Goal: Task Accomplishment & Management: Manage account settings

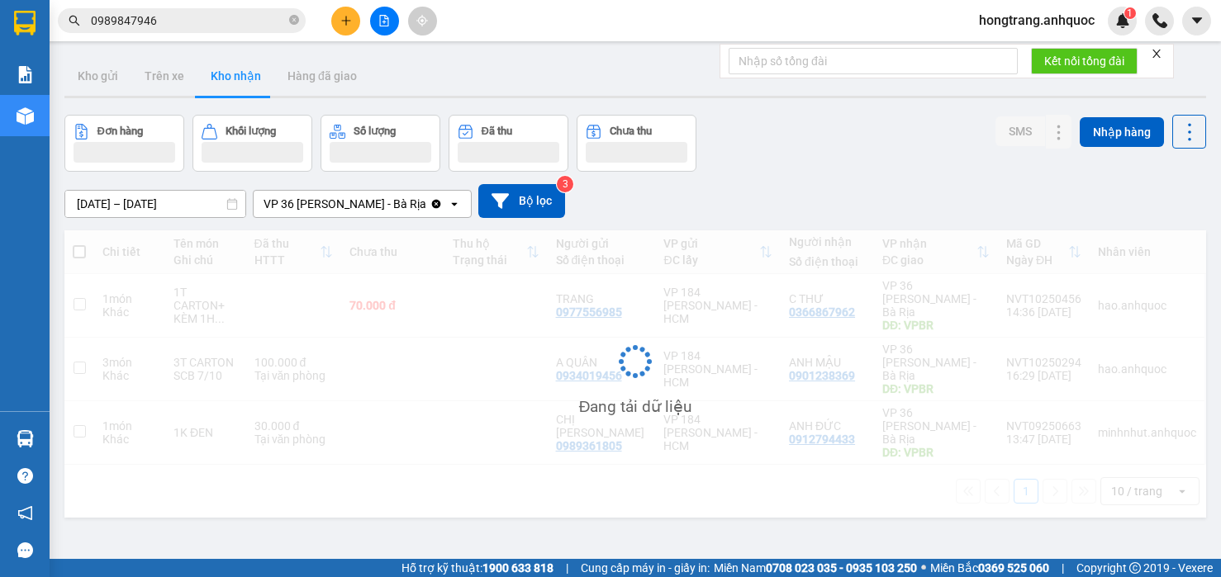
click at [353, 24] on button at bounding box center [345, 21] width 29 height 29
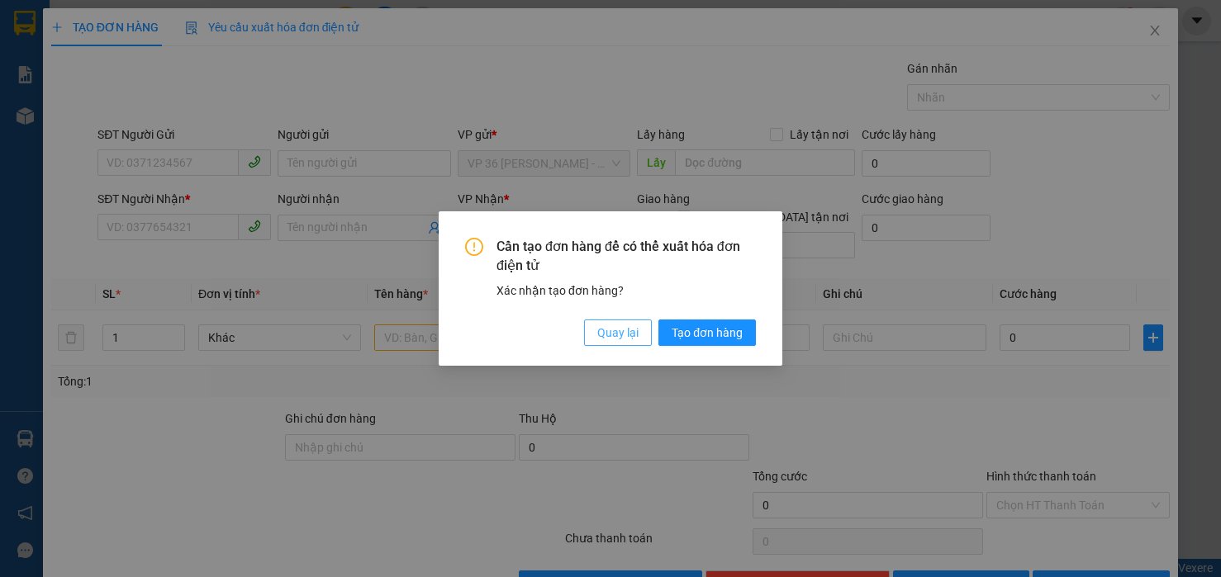
click at [614, 340] on span "Quay lại" at bounding box center [617, 333] width 41 height 18
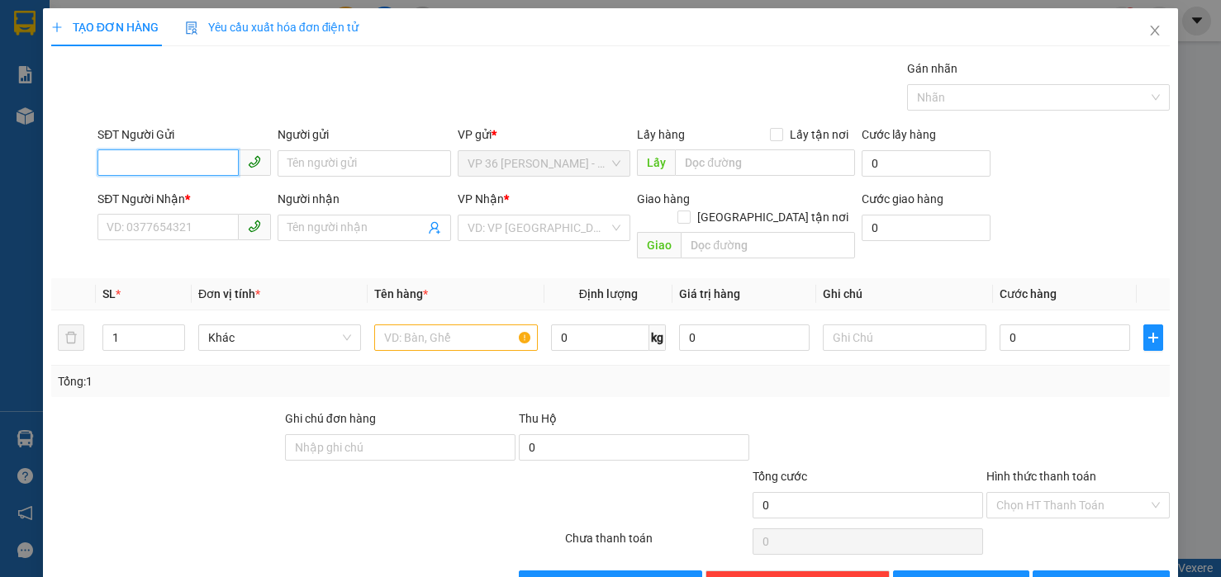
drag, startPoint x: 199, startPoint y: 166, endPoint x: 253, endPoint y: 100, distance: 85.1
click at [199, 164] on input "SĐT Người Gửi" at bounding box center [167, 162] width 141 height 26
click at [164, 200] on div "0366867962 - C THƯ" at bounding box center [182, 196] width 151 height 18
type input "0366867962"
type input "C THƯ"
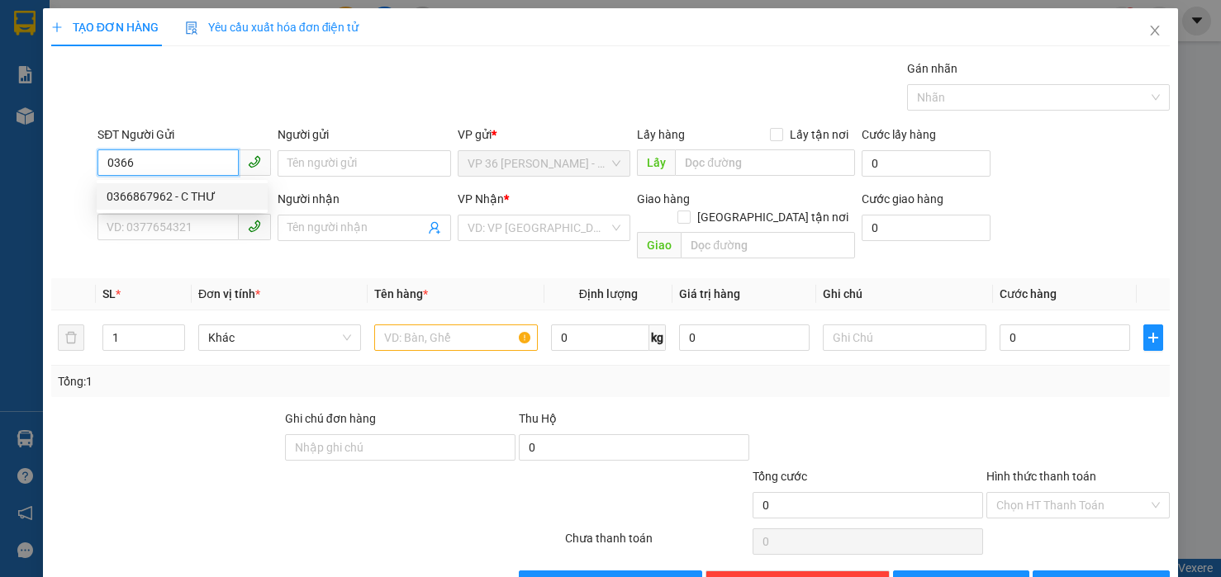
type input "0978242813"
type input "A HOÀN"
type input "VPNVT"
type input "20.000"
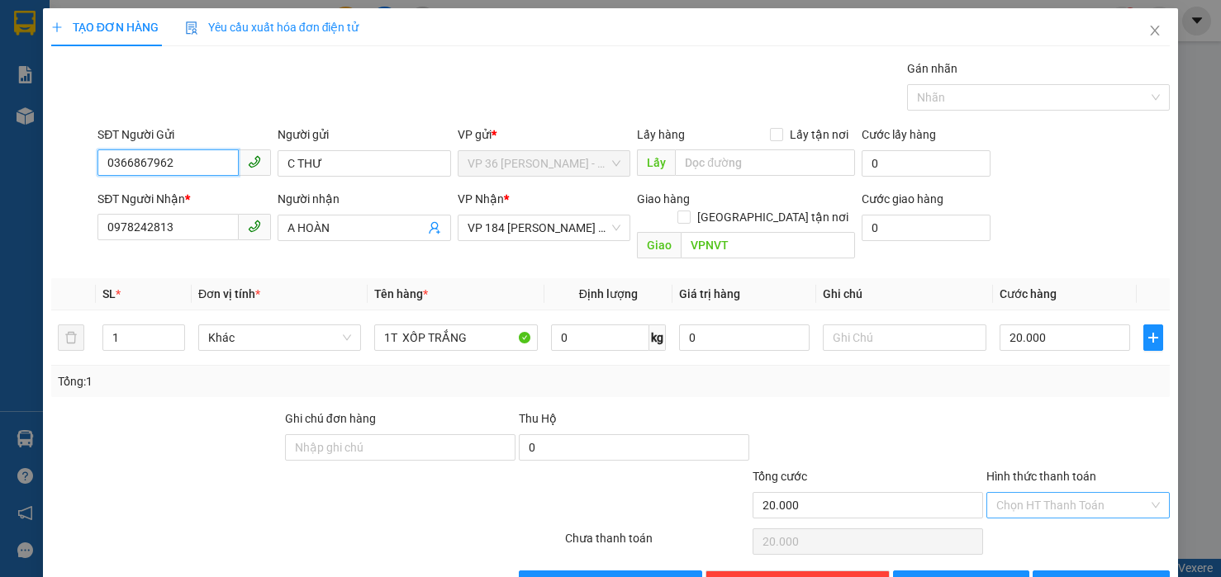
type input "0366867962"
click at [1029, 493] on input "Hình thức thanh toán" at bounding box center [1072, 505] width 152 height 25
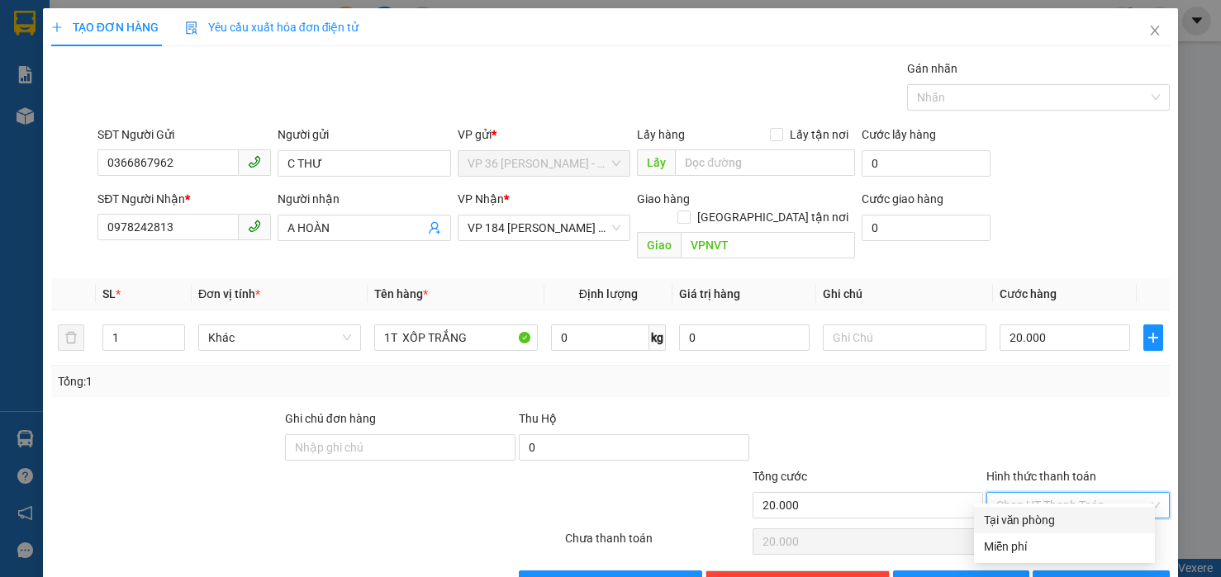
click at [1014, 516] on div "Tại văn phòng" at bounding box center [1064, 520] width 161 height 18
type input "0"
click at [1070, 571] on button "[PERSON_NAME] và In" at bounding box center [1100, 584] width 137 height 26
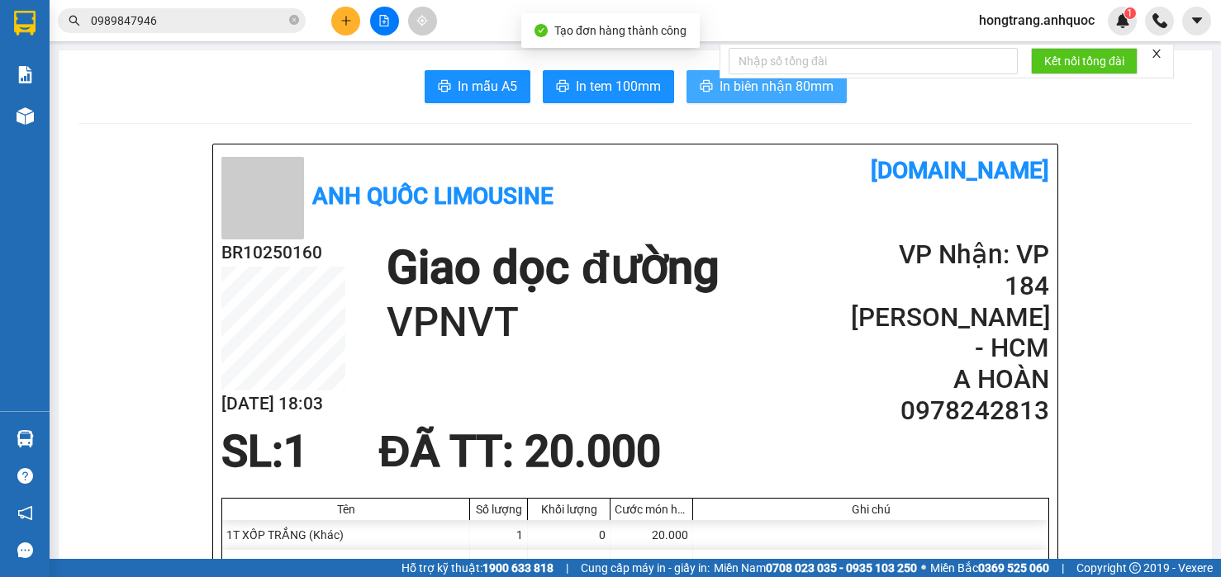
click at [730, 94] on span "In biên nhận 80mm" at bounding box center [776, 86] width 114 height 21
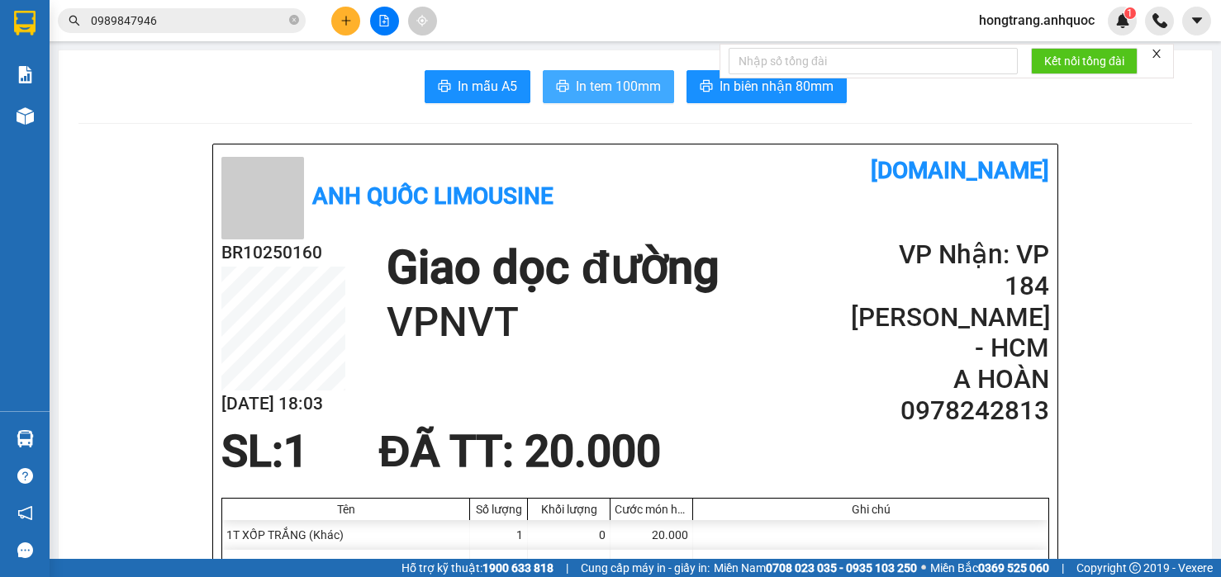
click at [608, 93] on span "In tem 100mm" at bounding box center [618, 86] width 85 height 21
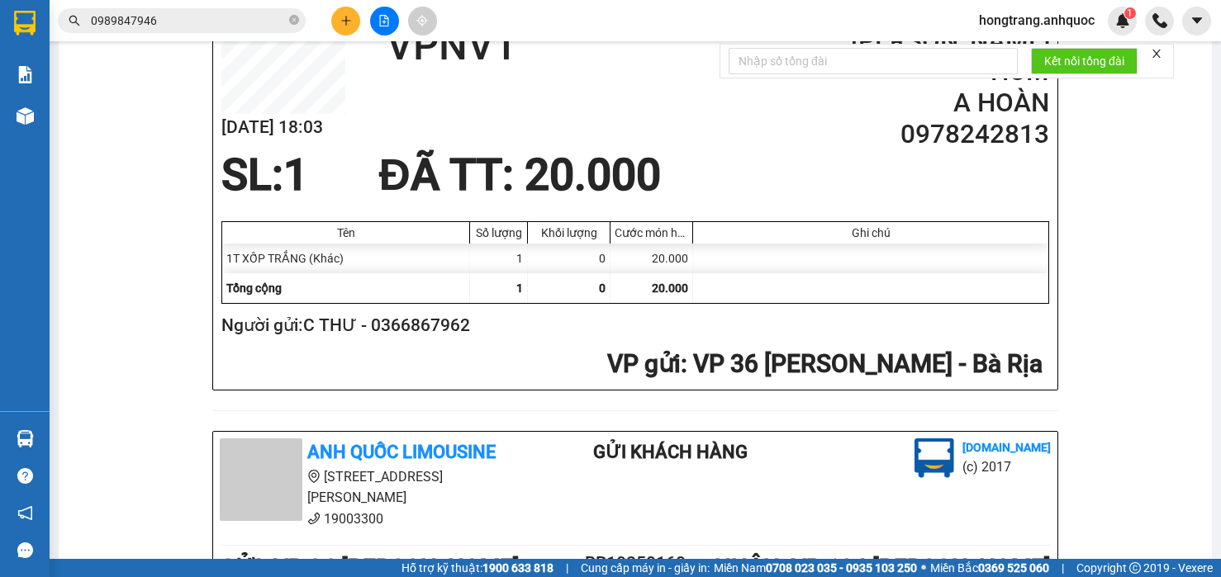
scroll to position [413, 0]
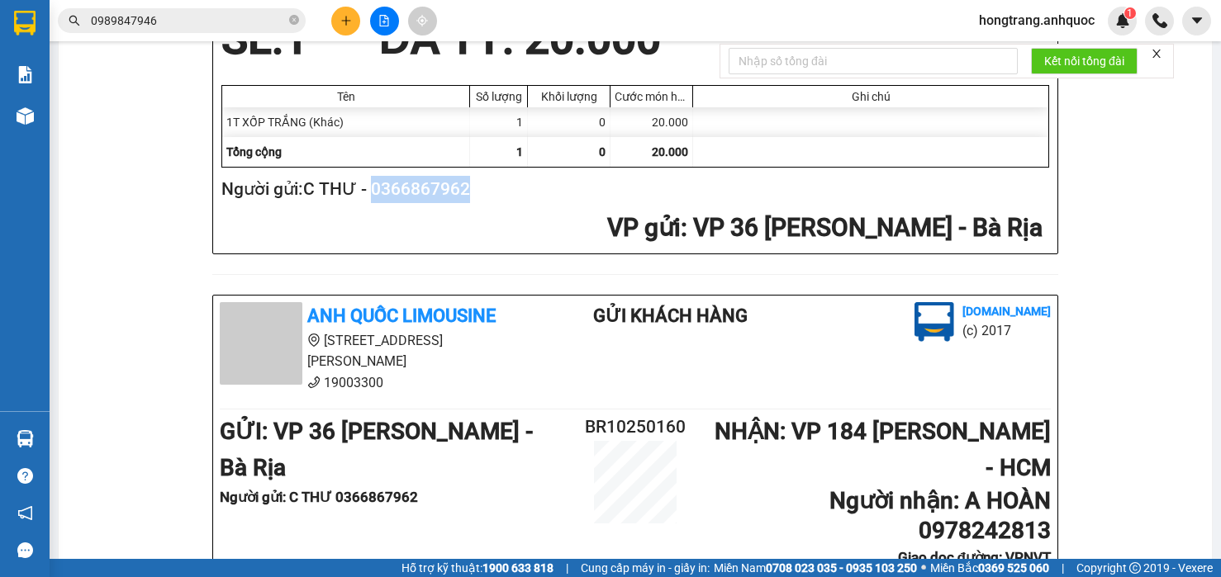
drag, startPoint x: 373, startPoint y: 194, endPoint x: 472, endPoint y: 192, distance: 99.1
click at [472, 192] on h2 "Người gửi: C THƯ - 0366867962" at bounding box center [631, 189] width 821 height 27
copy h2 "0366867962"
click at [168, 15] on input "0989847946" at bounding box center [188, 21] width 195 height 18
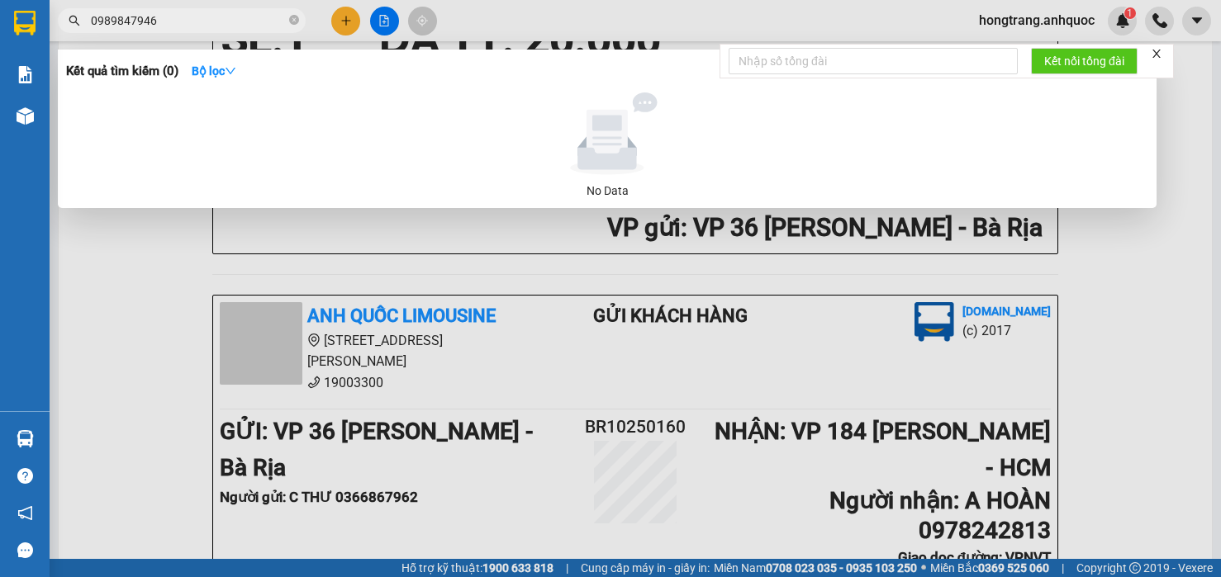
click at [168, 15] on input "0989847946" at bounding box center [188, 21] width 195 height 18
paste input "366867962"
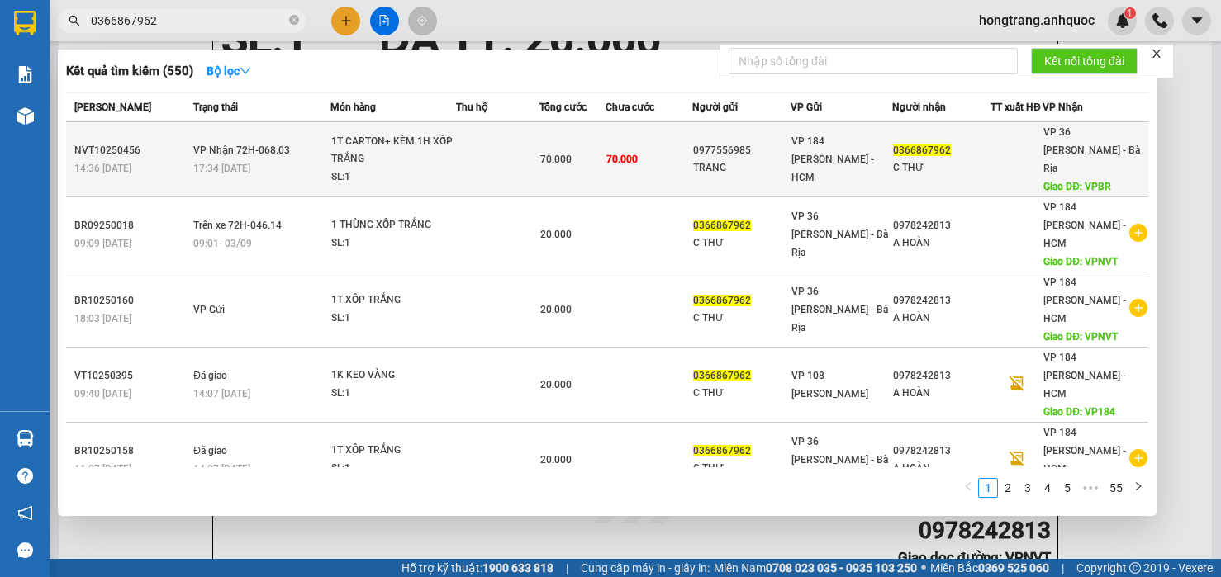
type input "0366867962"
click at [451, 155] on div "1T CARTON+ KÈM 1H XỐP TRẮNG" at bounding box center [393, 151] width 124 height 36
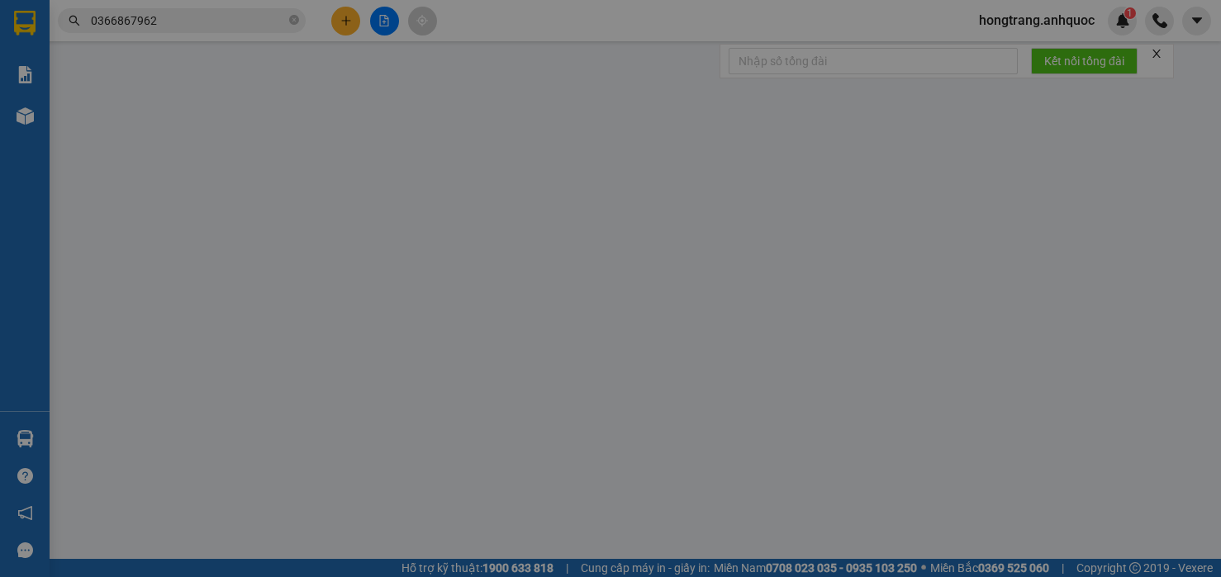
type input "0977556985"
type input "TRANG"
type input "0366867962"
type input "C THƯ"
type input "VPBR"
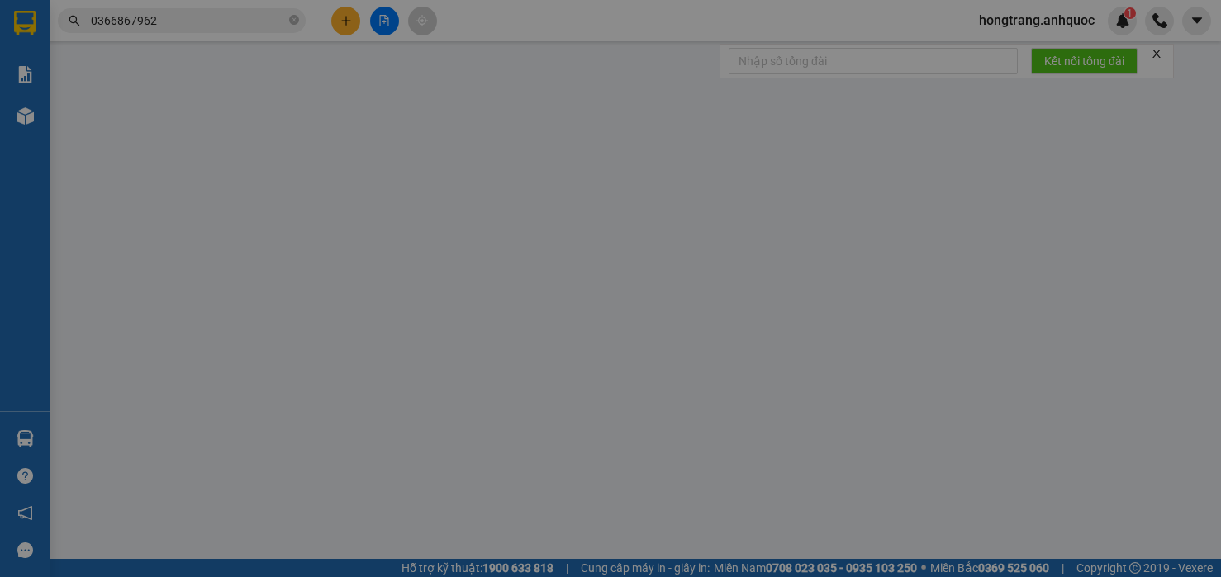
type input "70.000"
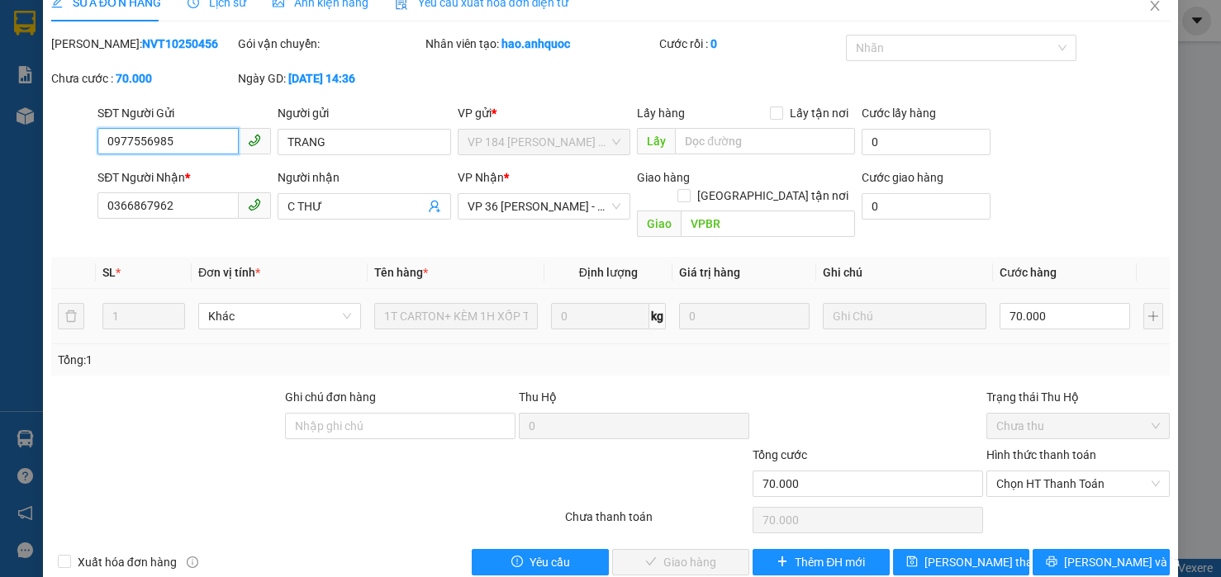
scroll to position [37, 0]
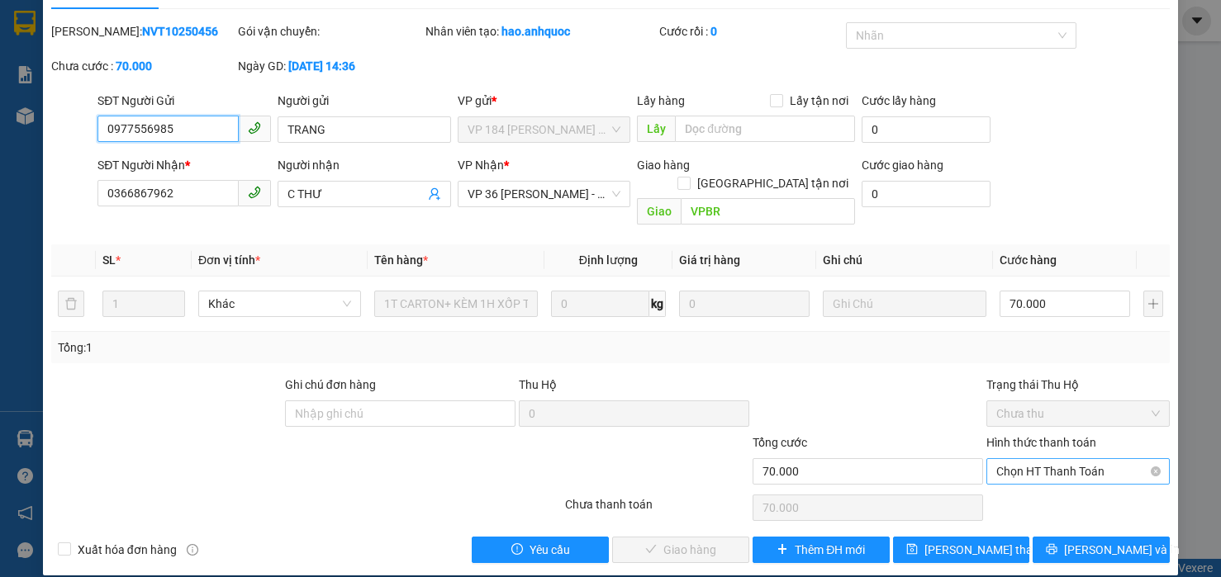
click at [1013, 459] on span "Chọn HT Thanh Toán" at bounding box center [1078, 471] width 164 height 25
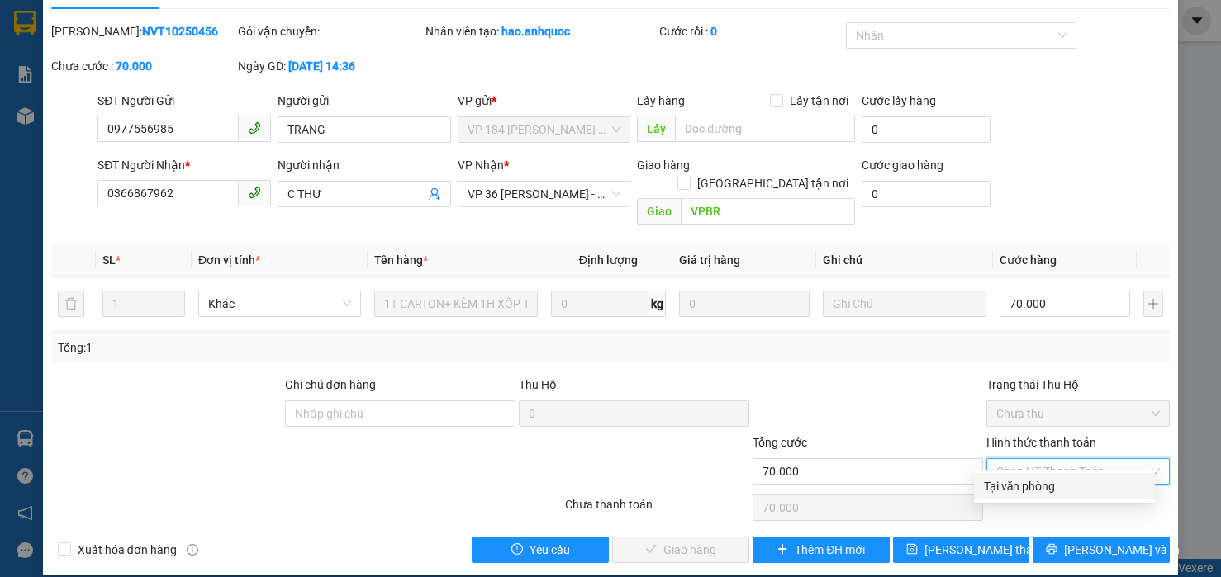
click at [990, 487] on div "Tại văn phòng" at bounding box center [1064, 486] width 161 height 18
type input "0"
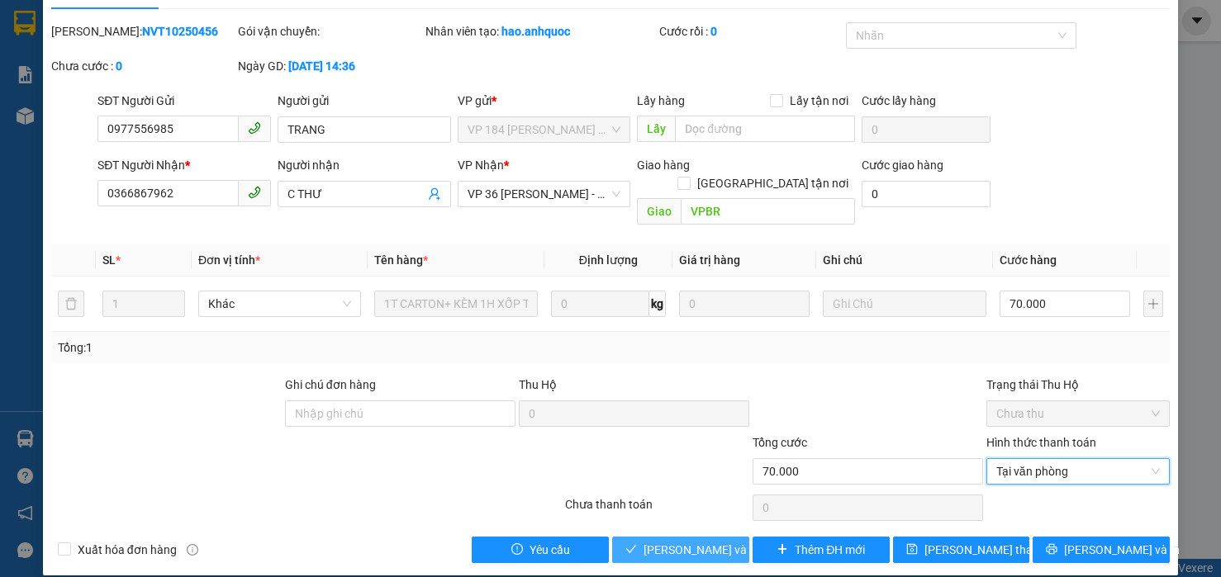
click at [691, 541] on span "[PERSON_NAME] và Giao hàng" at bounding box center [722, 550] width 159 height 18
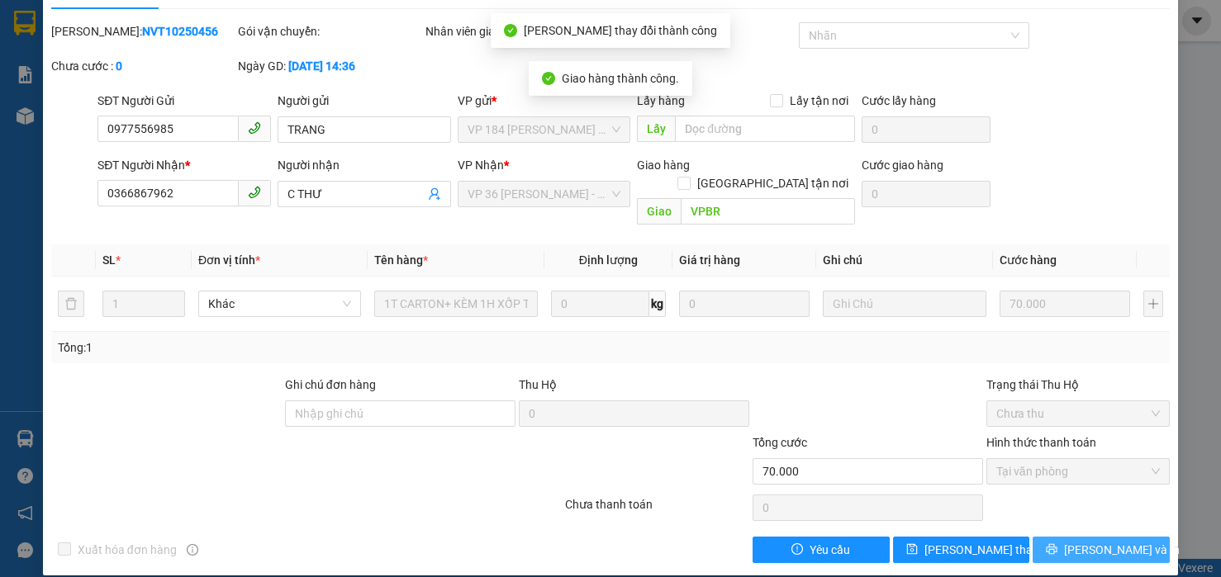
click at [1082, 549] on span "[PERSON_NAME] và In" at bounding box center [1122, 550] width 116 height 18
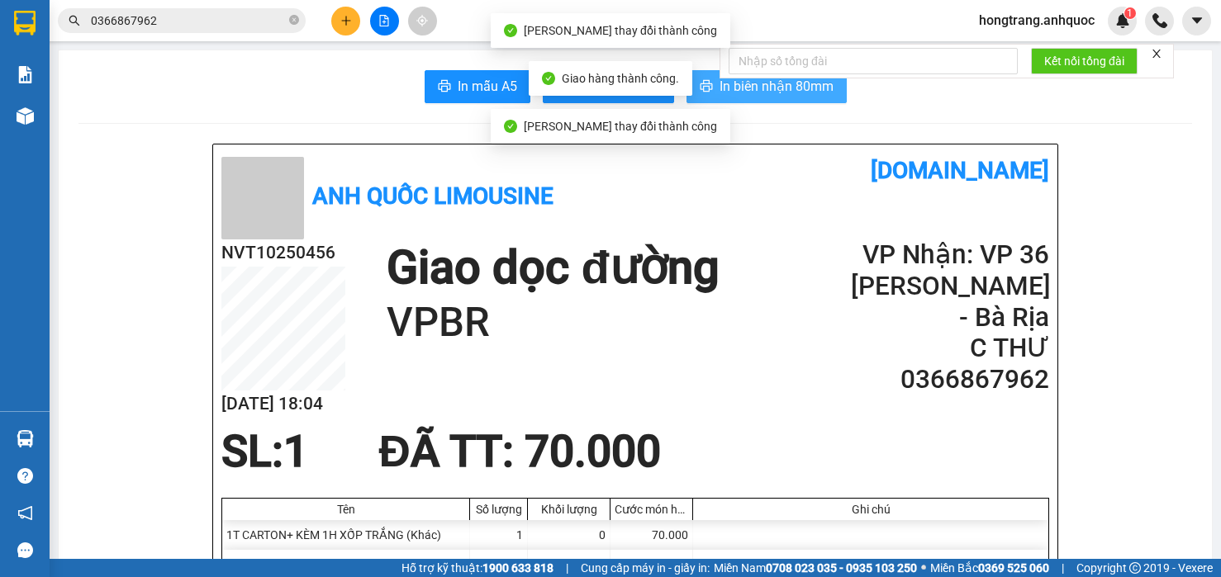
click at [726, 86] on span "In biên nhận 80mm" at bounding box center [776, 86] width 114 height 21
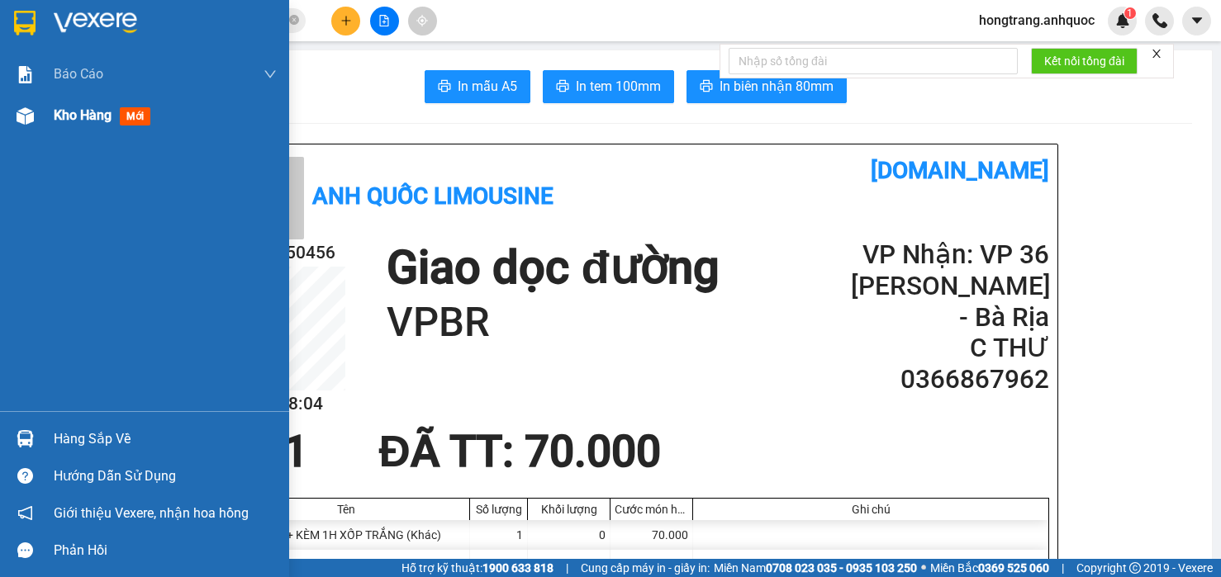
click at [17, 119] on img at bounding box center [25, 115] width 17 height 17
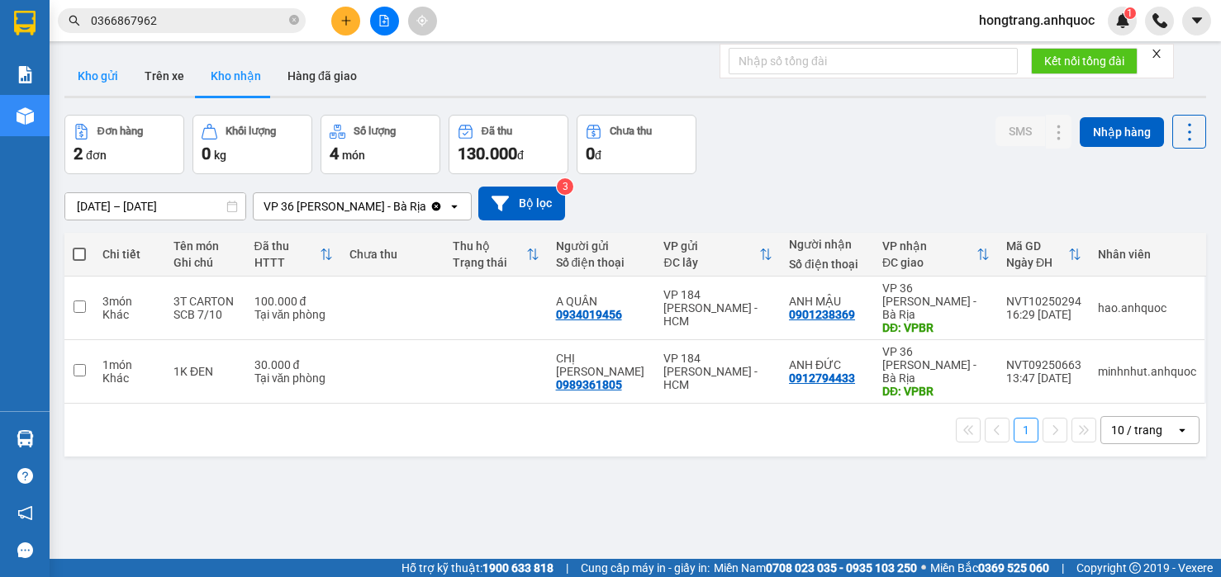
click at [107, 77] on button "Kho gửi" at bounding box center [97, 76] width 67 height 40
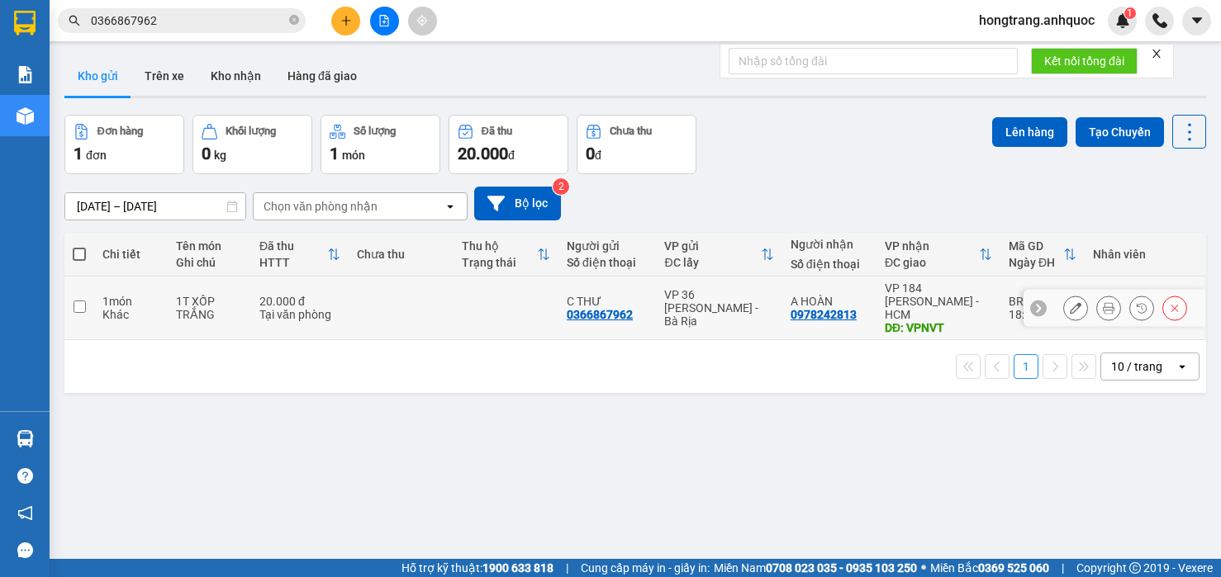
click at [88, 298] on td at bounding box center [79, 309] width 30 height 64
checkbox input "true"
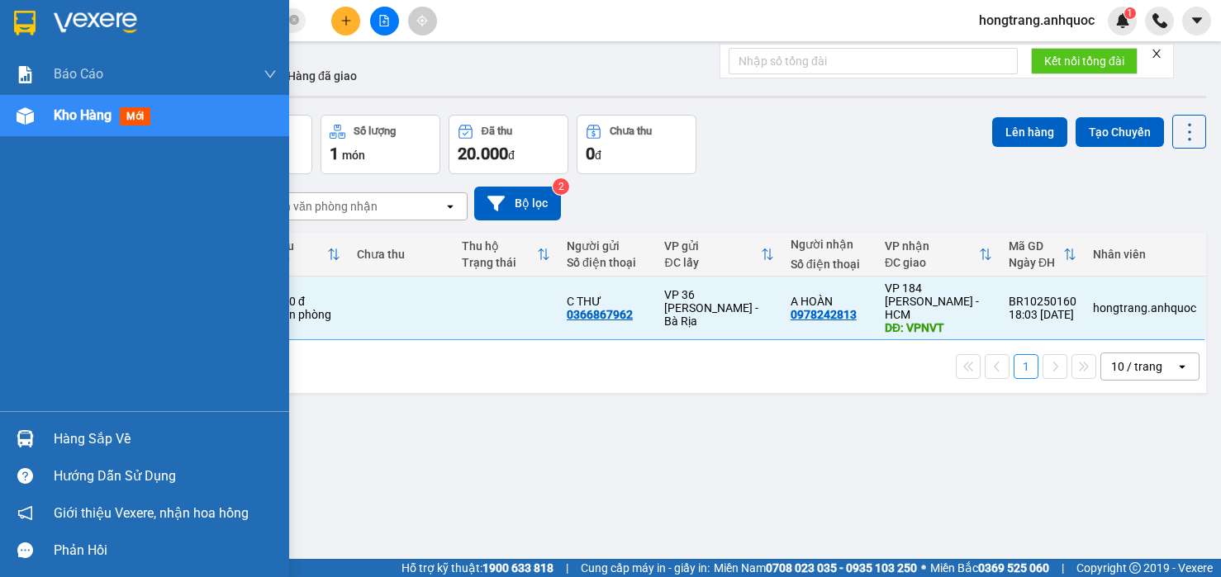
click at [17, 281] on div "Báo cáo Báo cáo dòng tiền (nhân viên) Doanh số tạo đơn theo VP gửi (nhà xe) Doa…" at bounding box center [144, 233] width 289 height 358
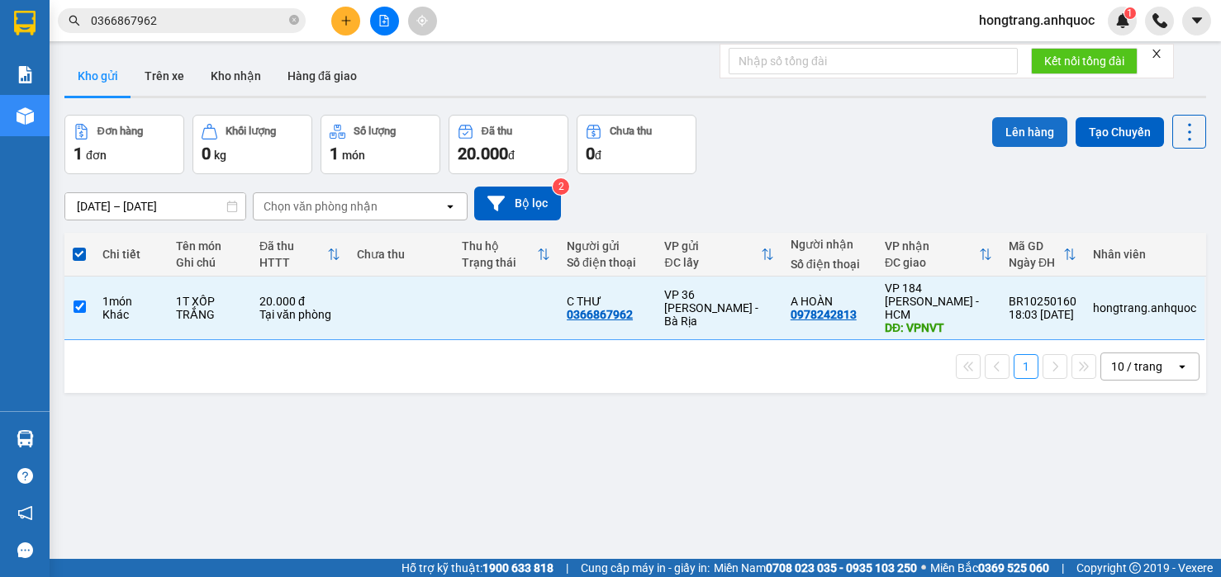
click at [1015, 136] on button "Lên hàng" at bounding box center [1029, 132] width 75 height 30
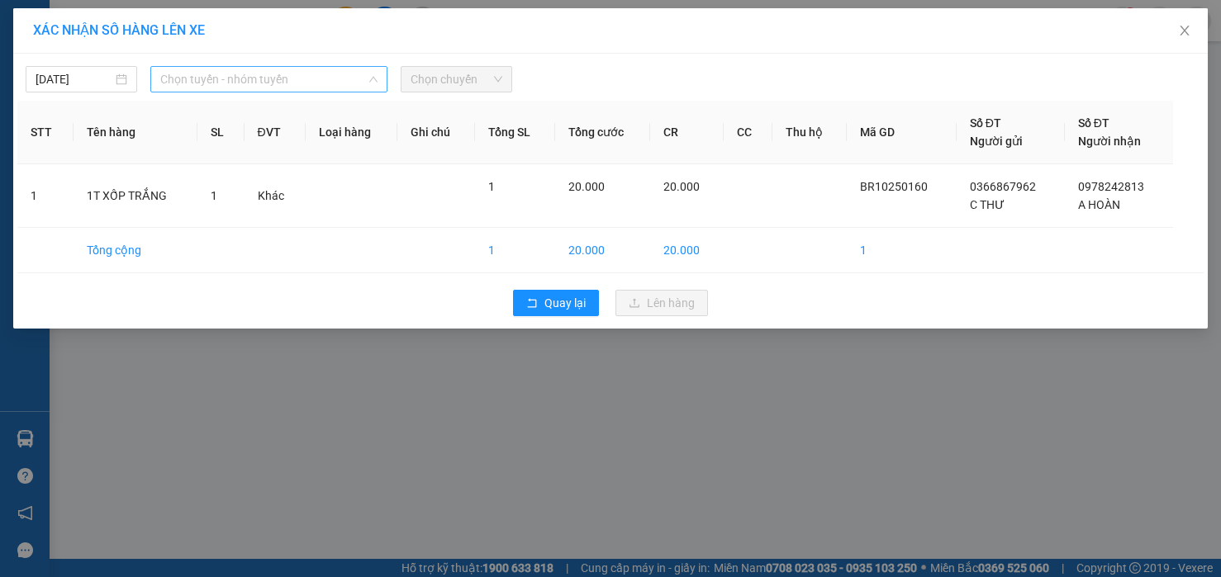
click at [303, 76] on span "Chọn tuyến - nhóm tuyến" at bounding box center [268, 79] width 217 height 25
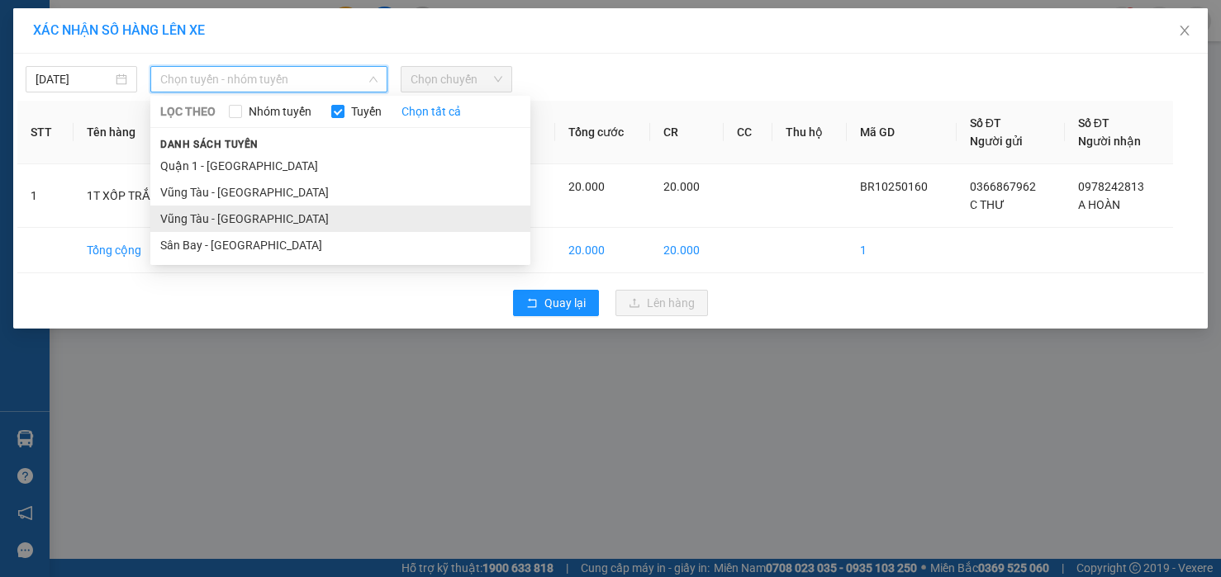
click at [224, 216] on li "Vũng Tàu - [GEOGRAPHIC_DATA]" at bounding box center [340, 219] width 380 height 26
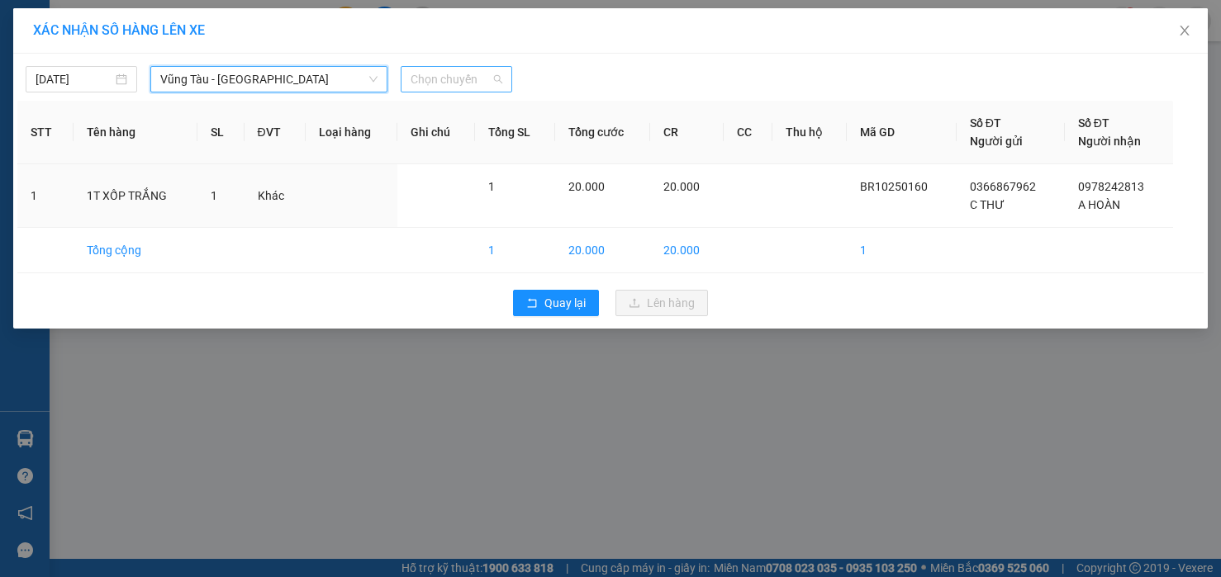
click at [450, 82] on span "Chọn chuyến" at bounding box center [457, 79] width 92 height 25
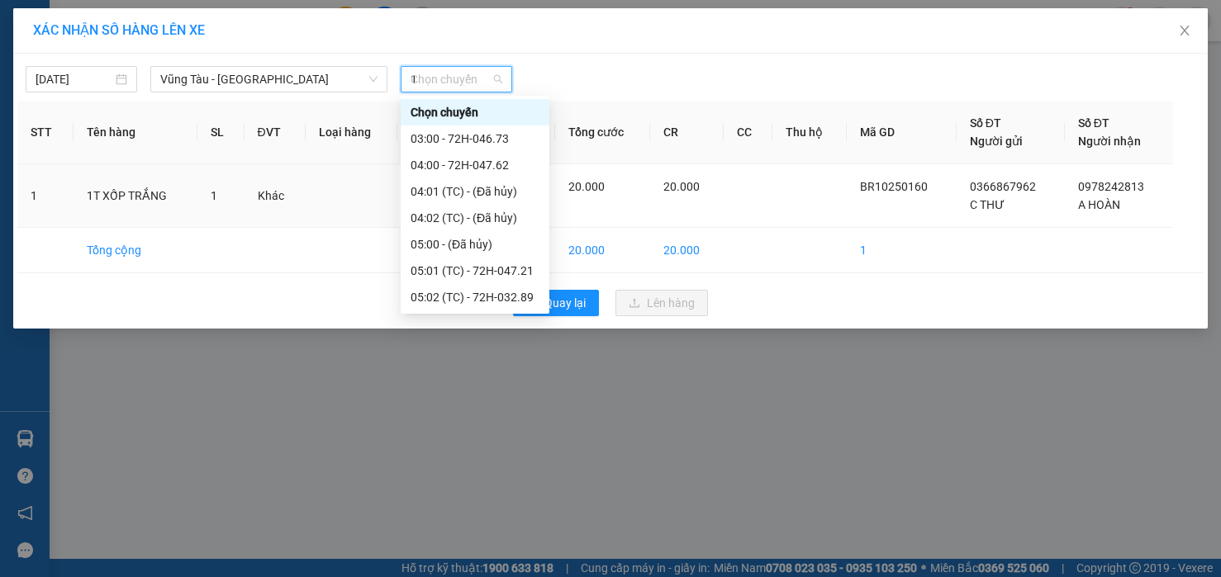
type input "18"
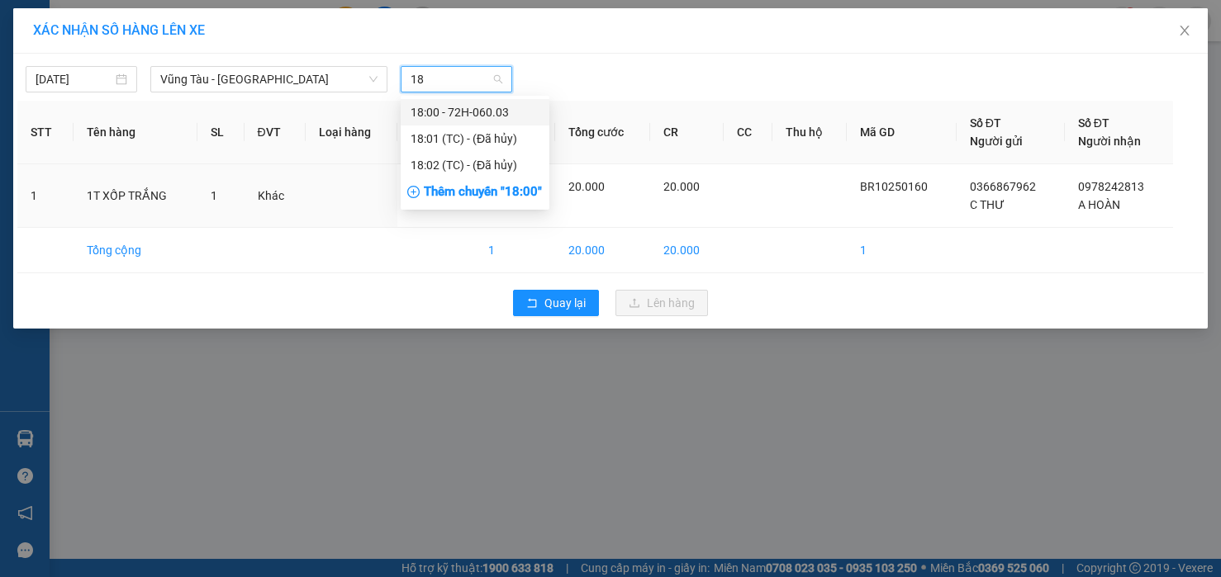
click at [438, 110] on div "18:00 - 72H-060.03" at bounding box center [475, 112] width 129 height 18
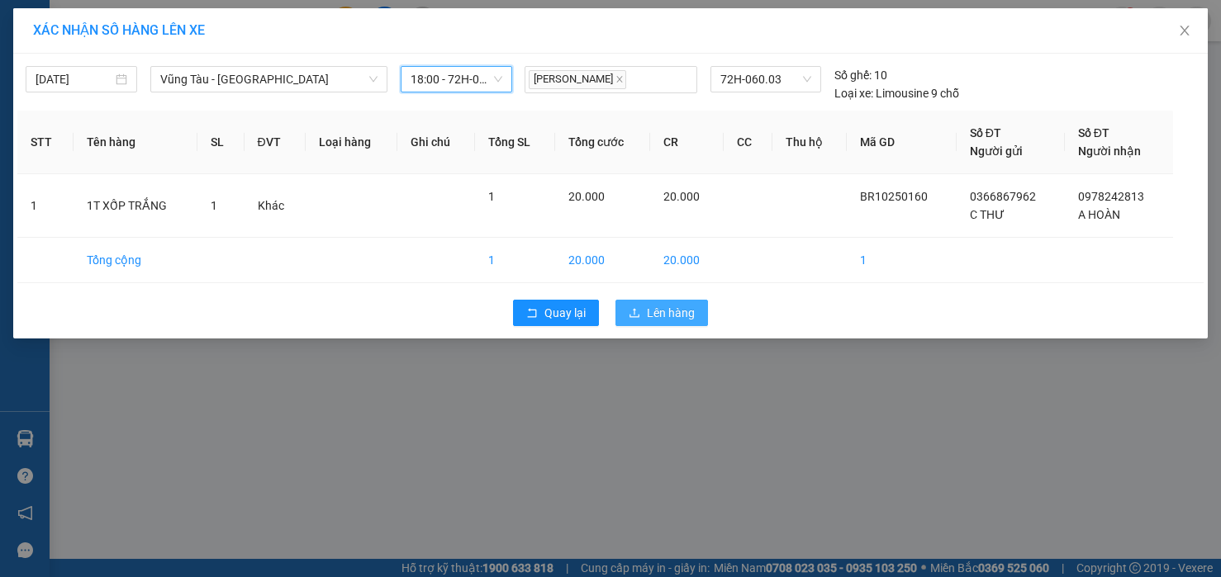
click at [661, 313] on span "Lên hàng" at bounding box center [671, 313] width 48 height 18
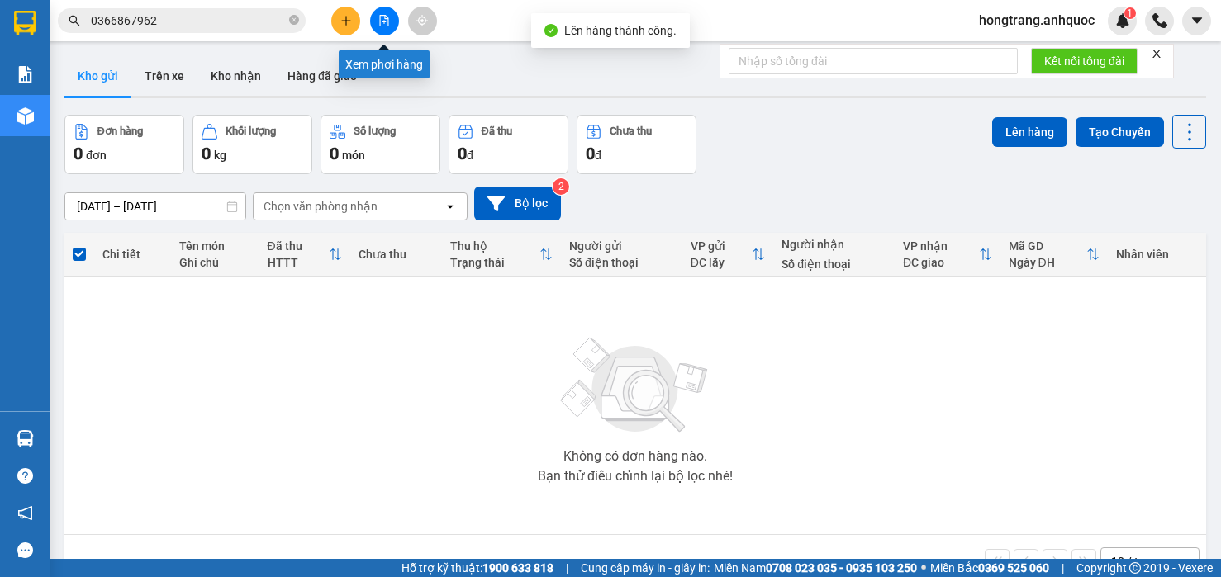
click at [385, 20] on icon "file-add" at bounding box center [384, 21] width 12 height 12
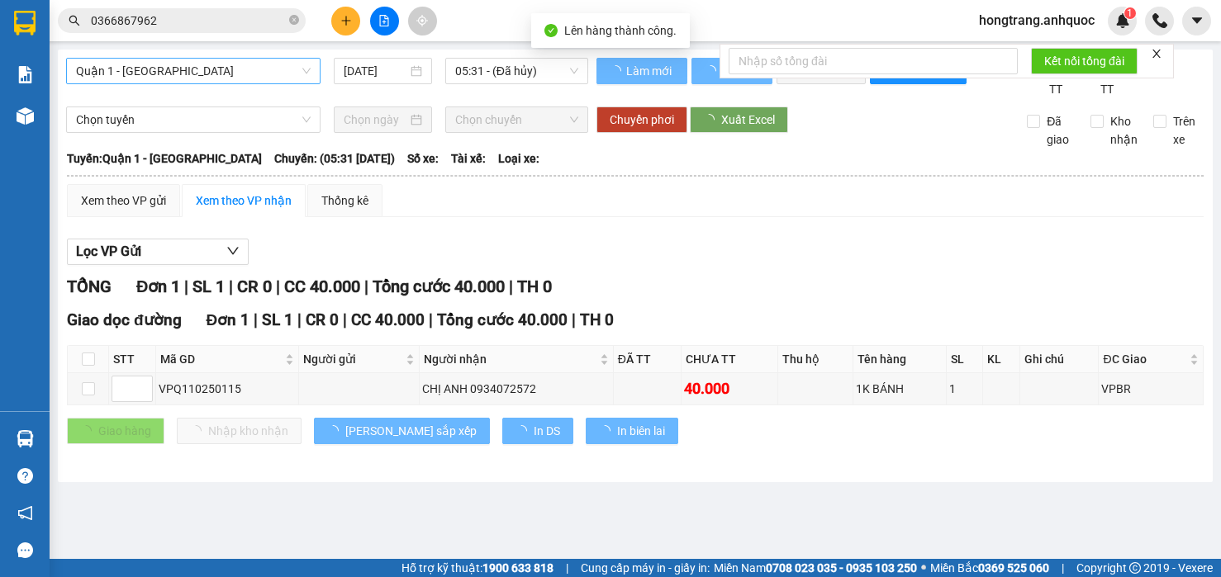
click at [154, 72] on span "Quận 1 - [GEOGRAPHIC_DATA]" at bounding box center [193, 71] width 235 height 25
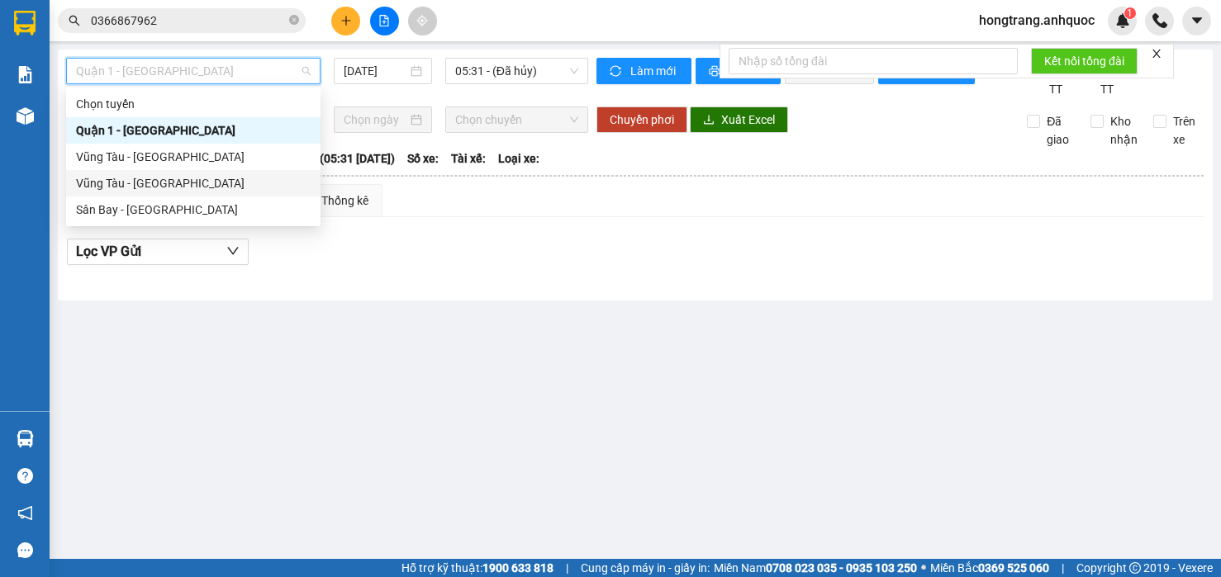
click at [117, 184] on div "Vũng Tàu - [GEOGRAPHIC_DATA]" at bounding box center [193, 183] width 235 height 18
type input "[DATE]"
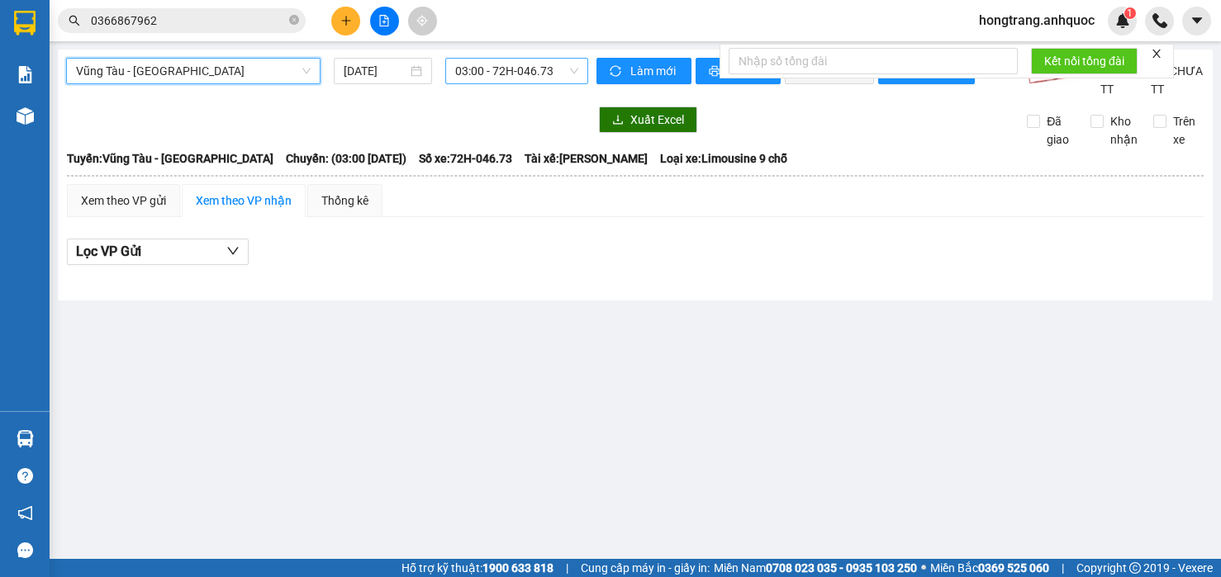
click at [474, 64] on span "03:00 - 72H-046.73" at bounding box center [516, 71] width 123 height 25
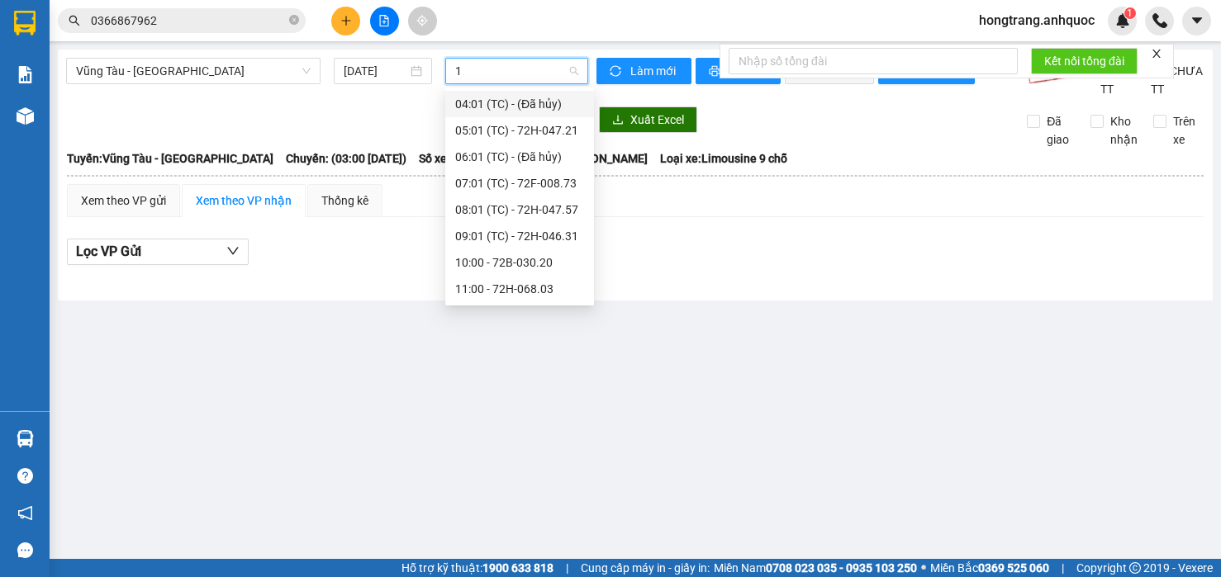
type input "18"
click at [491, 104] on div "18:00 - 72H-060.03" at bounding box center [519, 104] width 129 height 18
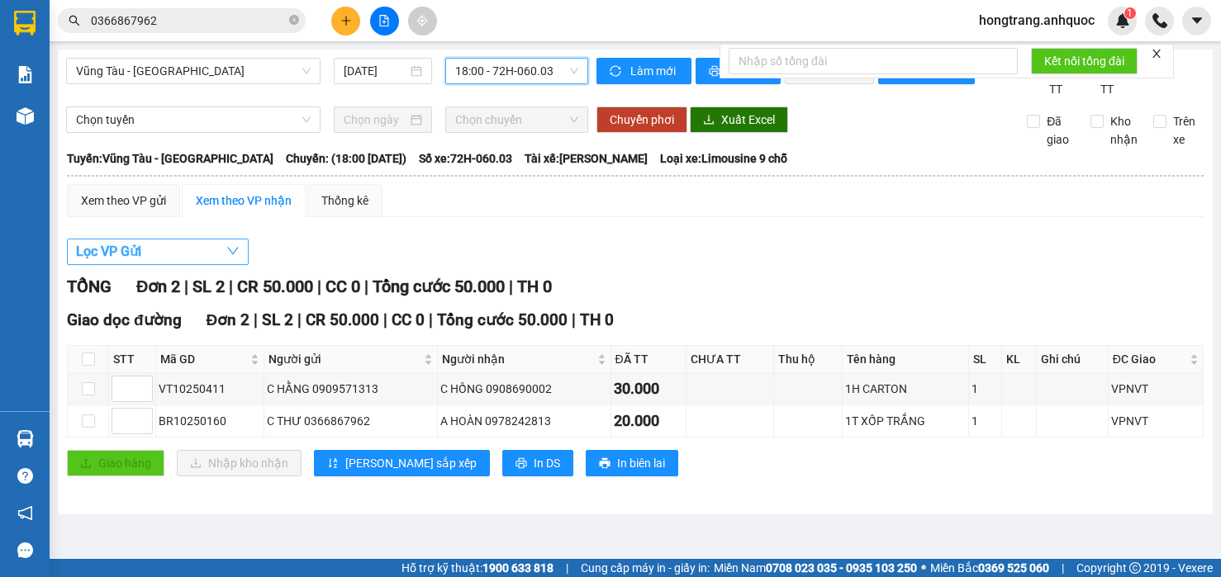
click at [135, 262] on span "Lọc VP Gửi" at bounding box center [108, 251] width 65 height 21
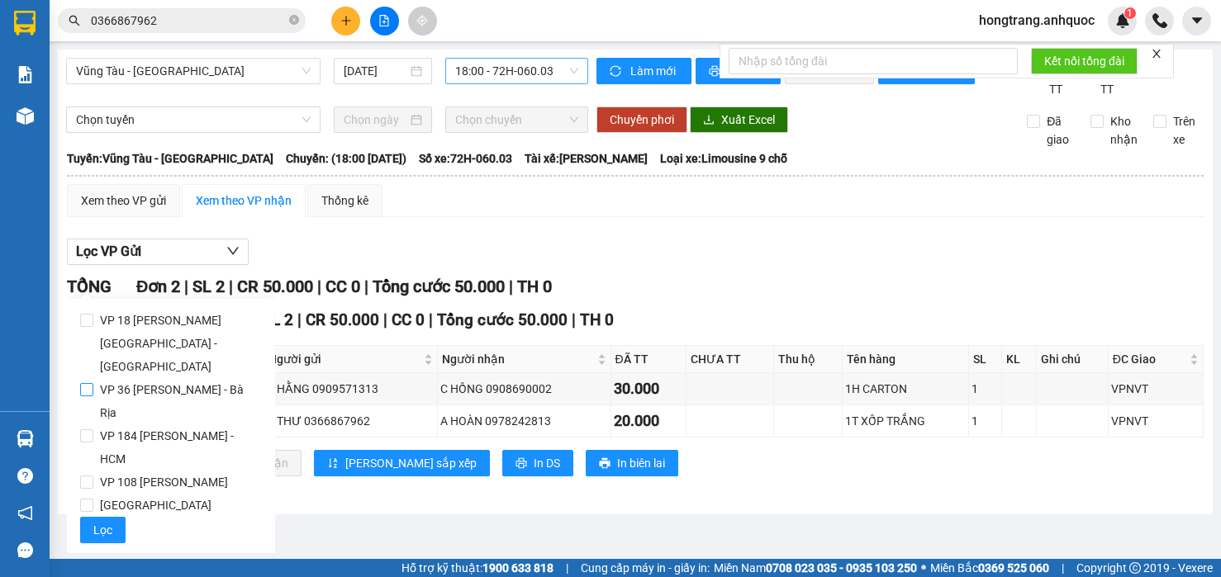
click at [126, 378] on span "VP 36 [PERSON_NAME] - Bà Rịa" at bounding box center [177, 401] width 168 height 46
click at [93, 383] on input "VP 36 [PERSON_NAME] - Bà Rịa" at bounding box center [86, 389] width 13 height 13
checkbox input "true"
click at [112, 517] on button "Lọc" at bounding box center [102, 530] width 45 height 26
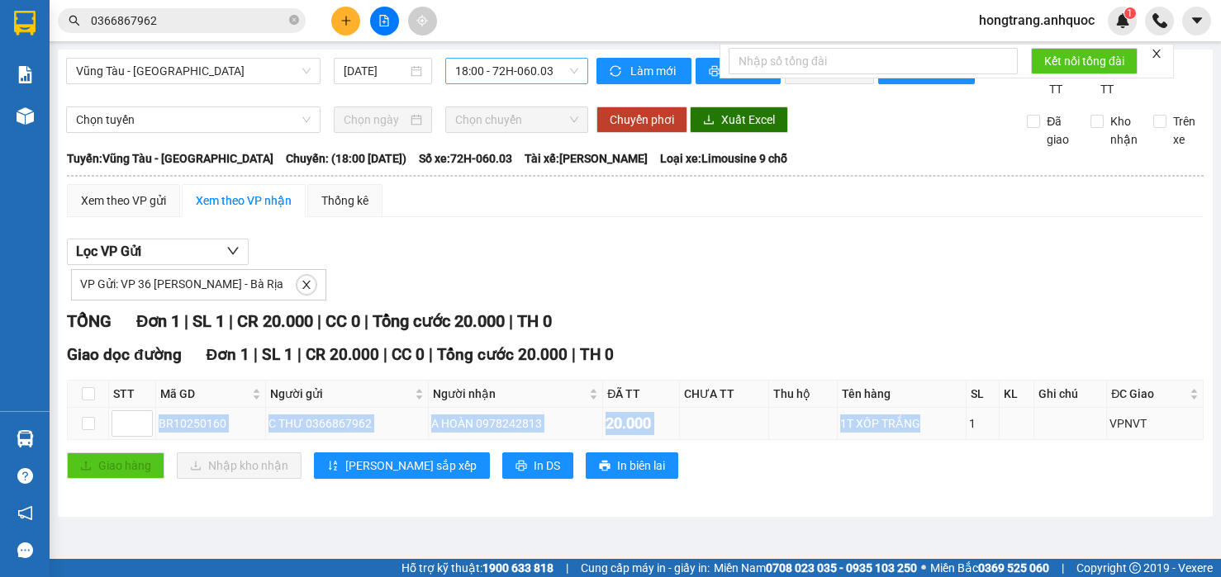
drag, startPoint x: 162, startPoint y: 443, endPoint x: 959, endPoint y: 444, distance: 797.1
click at [959, 440] on tr "BR10250160 C THƯ 0366867962 A HOÀN 0978242813 20.000 1T XỐP TRẮNG 1 VPNVT" at bounding box center [636, 424] width 1136 height 32
copy tr "BR10250160 C THƯ 0366867962 A HOÀN 0978242813 20.000 1T XỐP TRẮNG"
copy div "(18:00 [DATE]) Số xe: 72H-060.03 Tài xế: [PERSON_NAME]"
drag, startPoint x: 278, startPoint y: 178, endPoint x: 643, endPoint y: 177, distance: 365.9
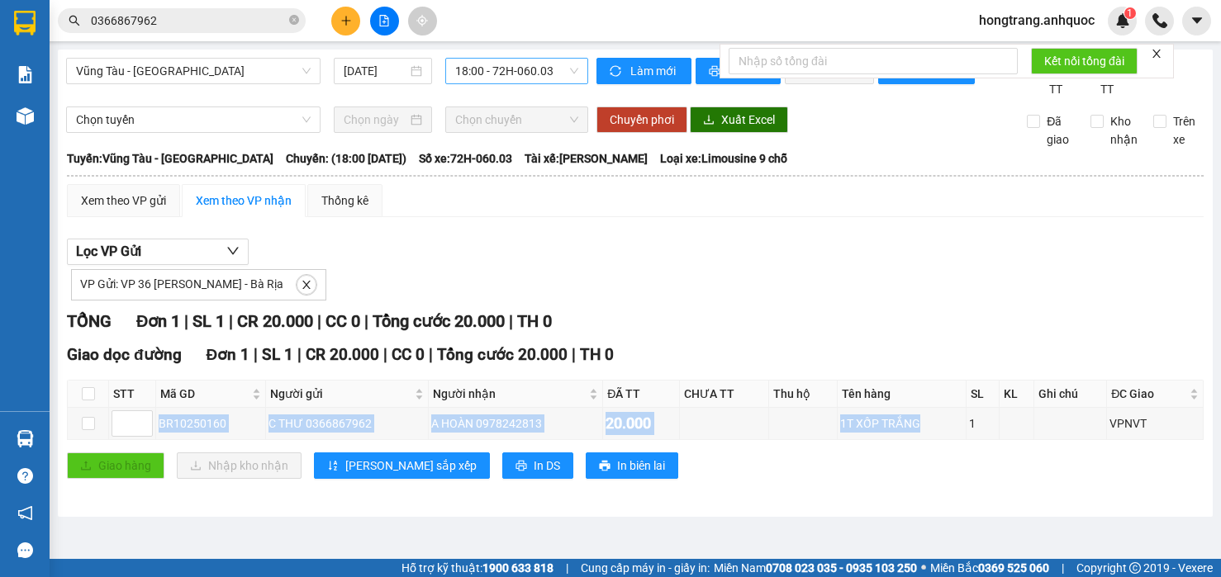
click at [643, 168] on div "Tuyến: Vũng Tàu - [GEOGRAPHIC_DATA]: (18:00 [DATE]) Số xe: 72H-060.03 Tài xế: […" at bounding box center [635, 158] width 1137 height 18
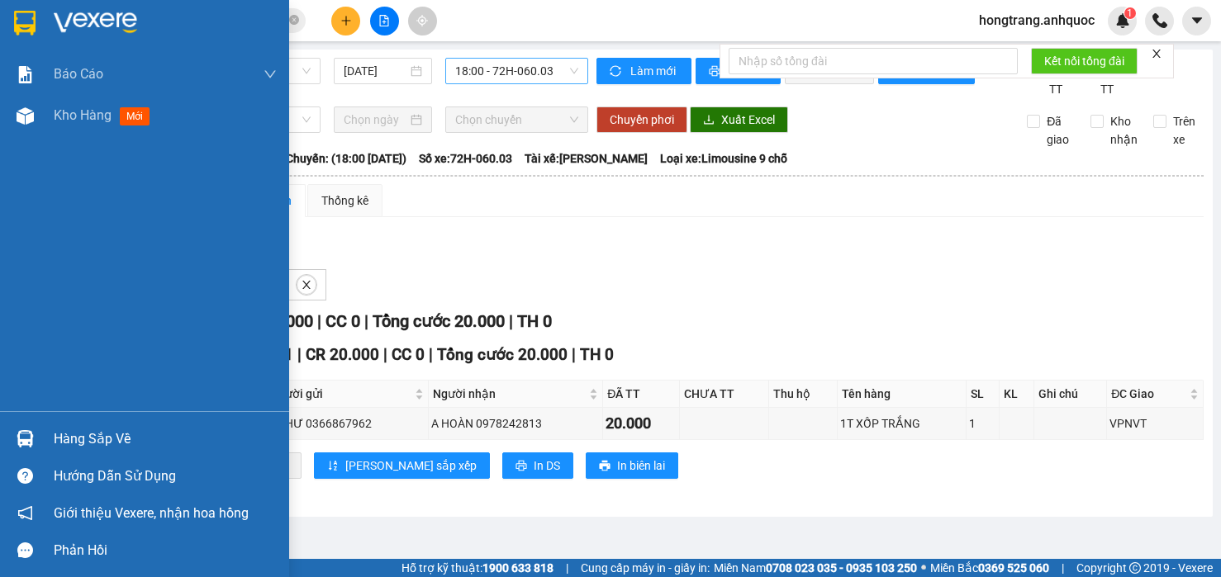
click at [17, 322] on div "Báo cáo Báo cáo dòng tiền (nhân viên) Doanh số tạo đơn theo VP gửi (nhà xe) Doa…" at bounding box center [144, 233] width 289 height 358
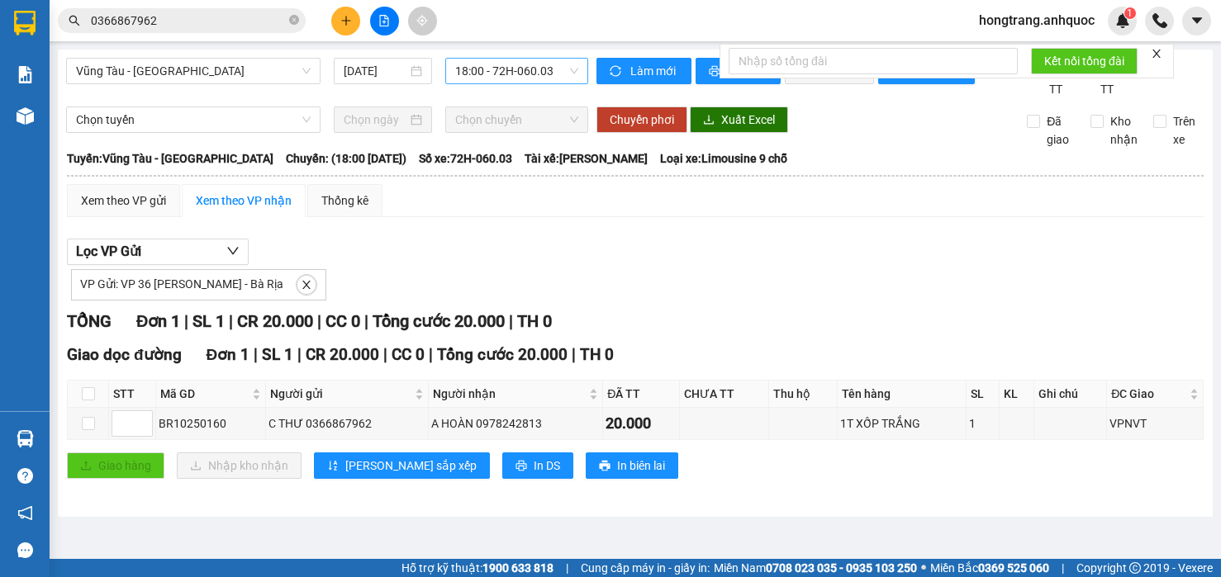
click at [238, 118] on div "[GEOGRAPHIC_DATA] - [GEOGRAPHIC_DATA] [DATE] 18:00 - 72H-060.03 Làm mới In phơi…" at bounding box center [635, 283] width 1155 height 467
click at [502, 479] on button "In DS" at bounding box center [537, 466] width 71 height 26
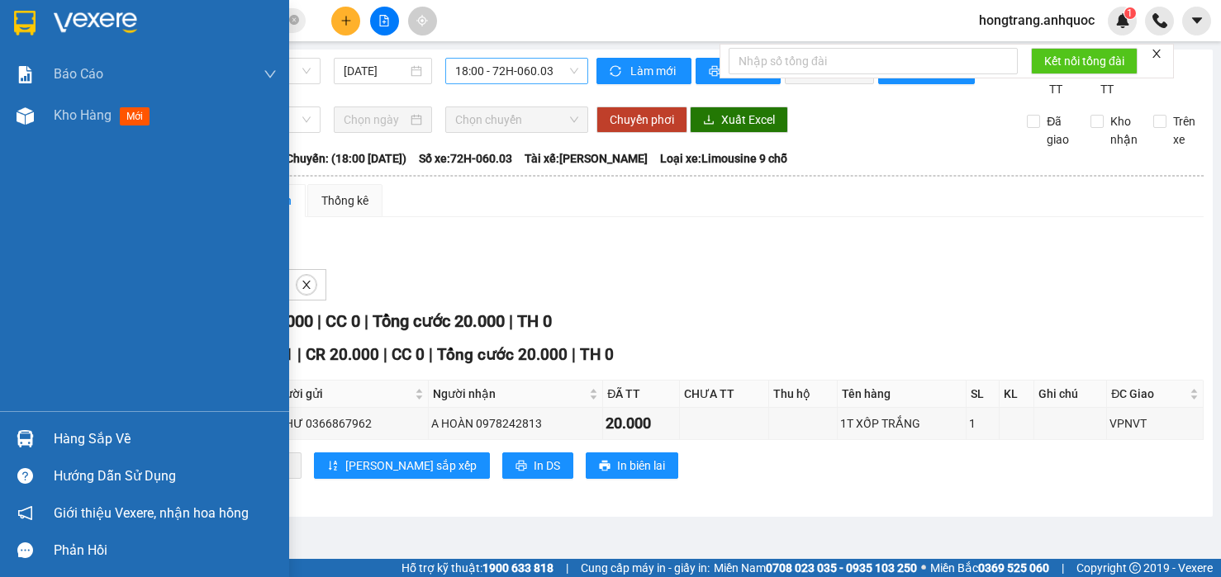
drag, startPoint x: 40, startPoint y: 310, endPoint x: 885, endPoint y: 2, distance: 900.1
click at [40, 311] on div "Báo cáo Báo cáo dòng tiền (nhân viên) Doanh số tạo đơn theo VP gửi (nhà xe) Doa…" at bounding box center [144, 233] width 289 height 358
click at [26, 118] on img at bounding box center [25, 115] width 17 height 17
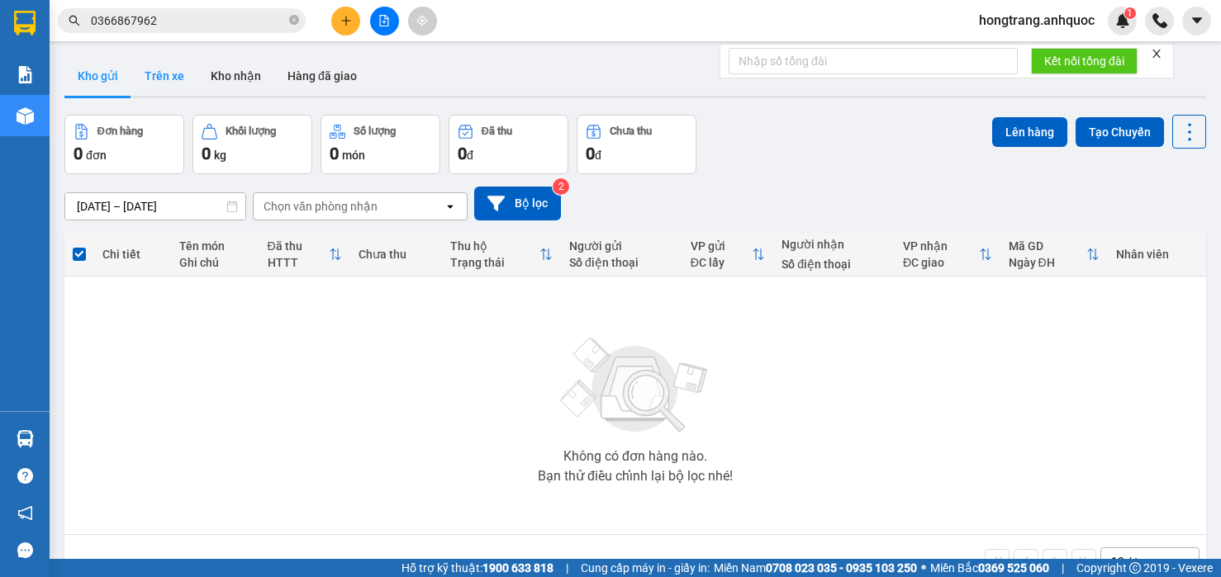
click at [175, 72] on button "Trên xe" at bounding box center [164, 76] width 66 height 40
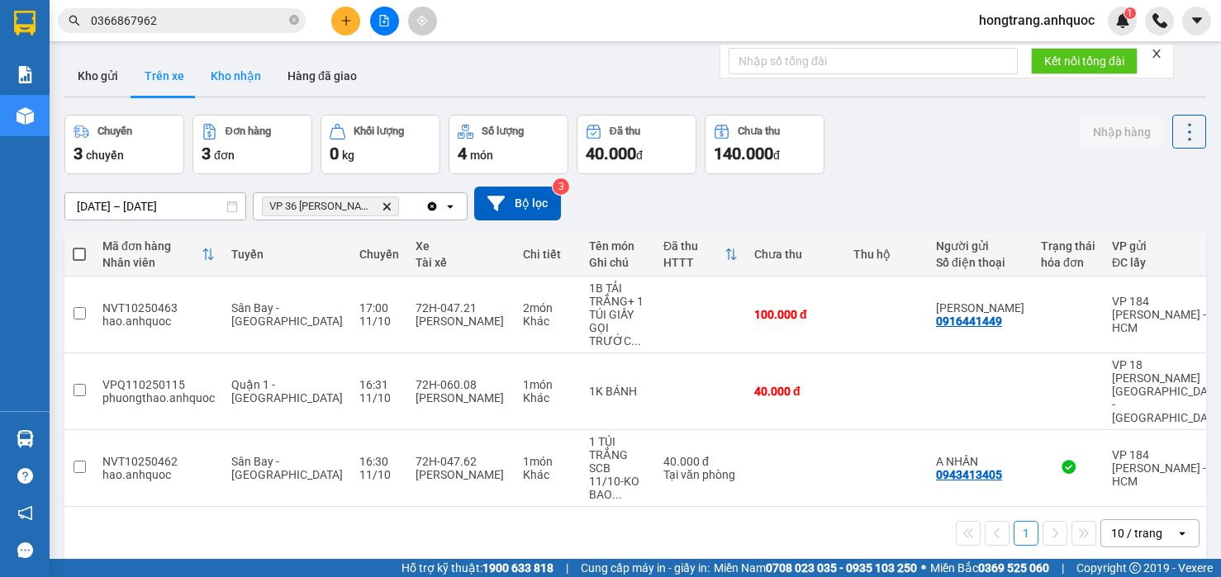
click at [229, 77] on button "Kho nhận" at bounding box center [235, 76] width 77 height 40
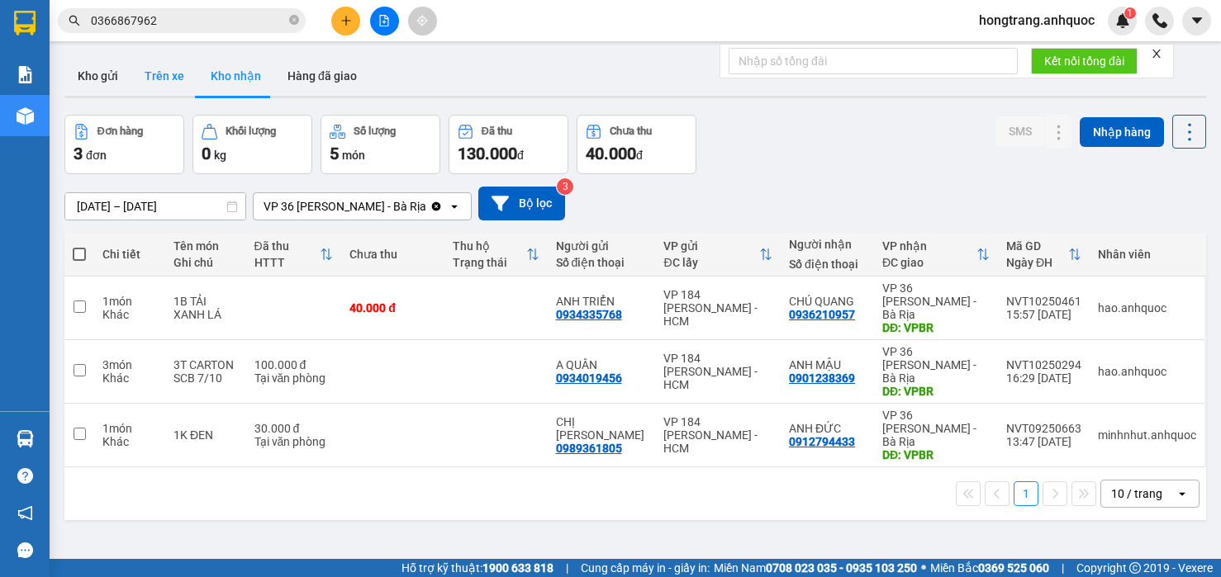
click at [158, 83] on button "Trên xe" at bounding box center [164, 76] width 66 height 40
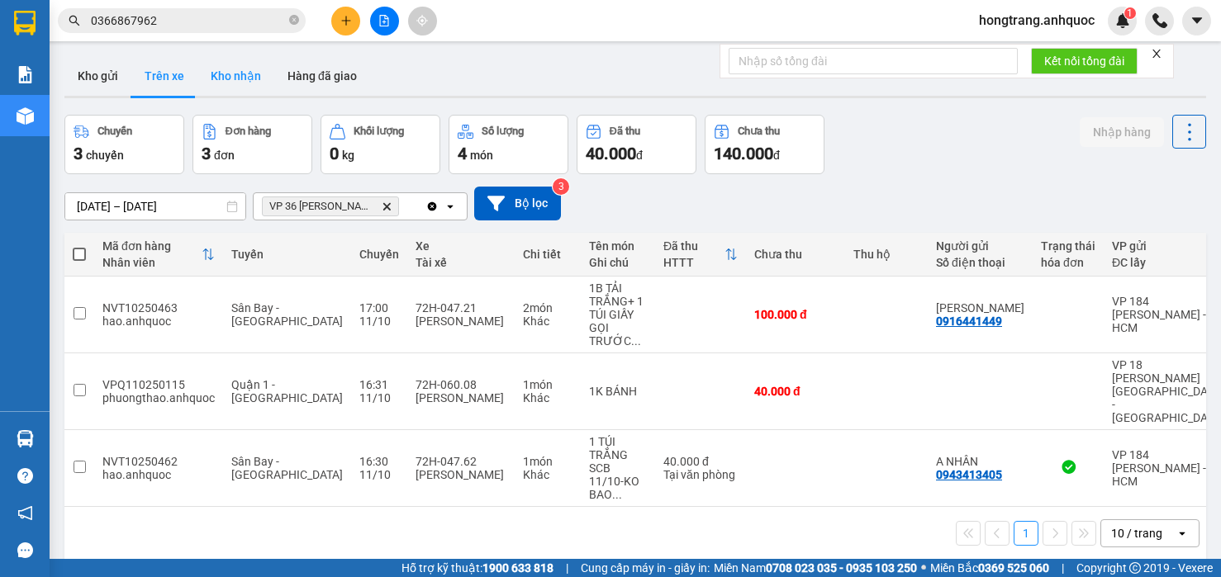
click at [233, 84] on button "Kho nhận" at bounding box center [235, 76] width 77 height 40
type input "[DATE] – [DATE]"
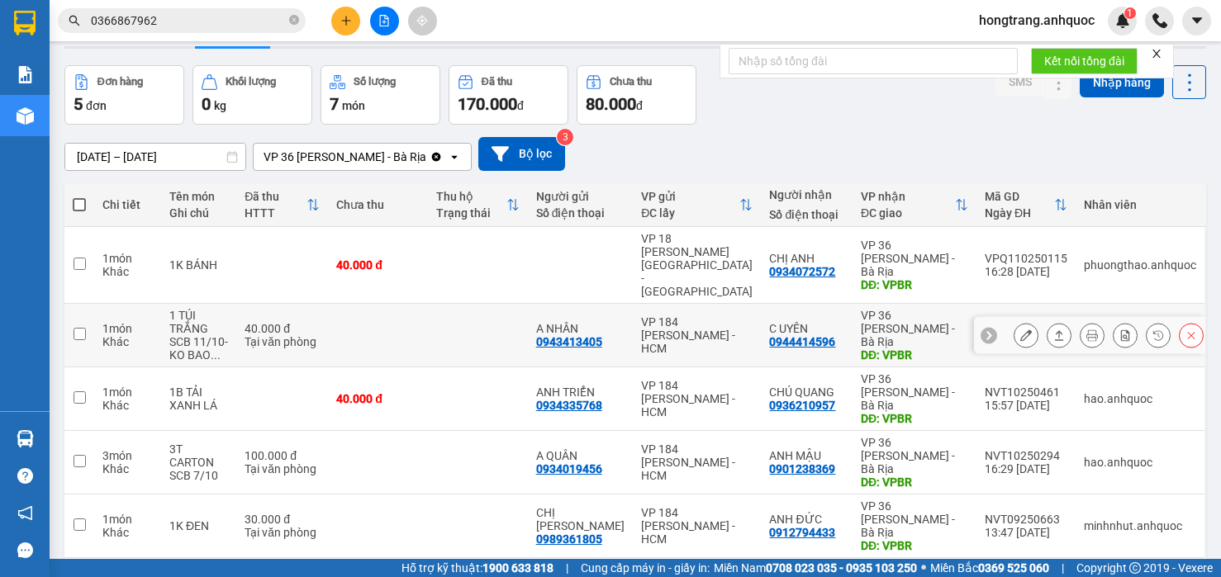
scroll to position [76, 0]
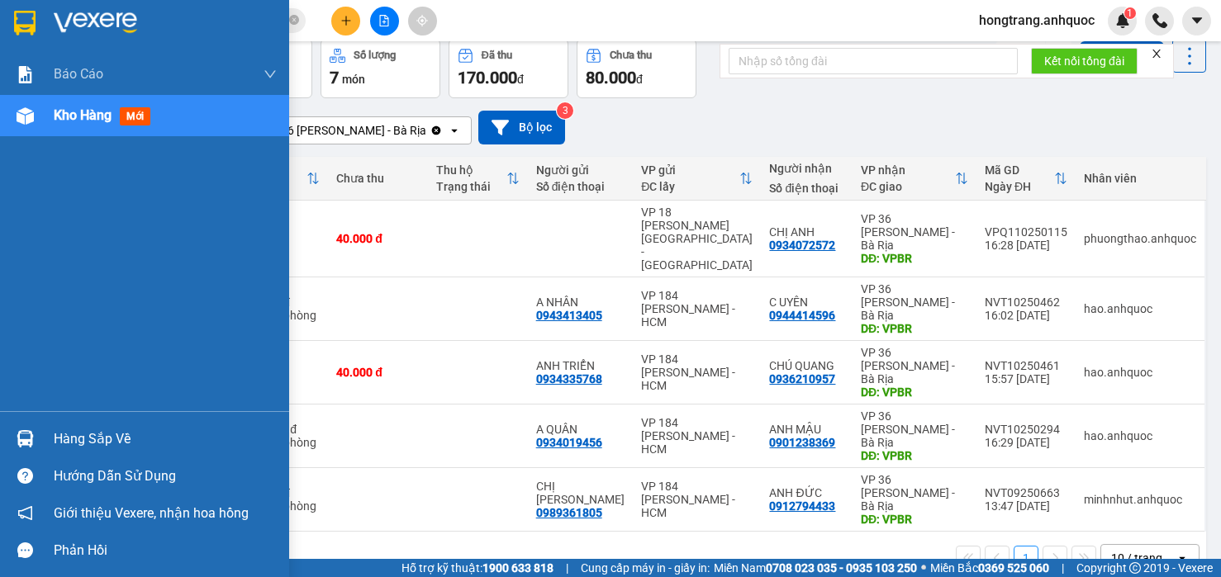
click at [17, 287] on div "Báo cáo Báo cáo dòng tiền (nhân viên) Doanh số tạo đơn theo VP gửi (nhà xe) Doa…" at bounding box center [144, 233] width 289 height 358
drag, startPoint x: 17, startPoint y: 364, endPoint x: 34, endPoint y: 364, distance: 16.5
click at [17, 364] on div "Báo cáo Báo cáo dòng tiền (nhân viên) Doanh số tạo đơn theo VP gửi (nhà xe) Doa…" at bounding box center [144, 233] width 289 height 358
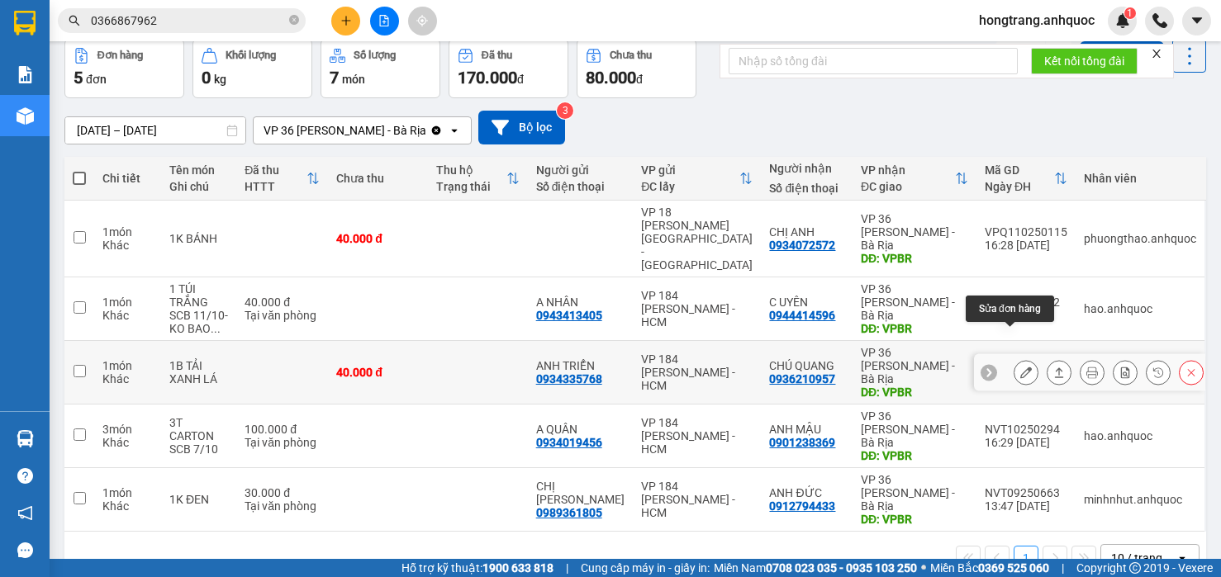
click at [1020, 367] on icon at bounding box center [1026, 373] width 12 height 12
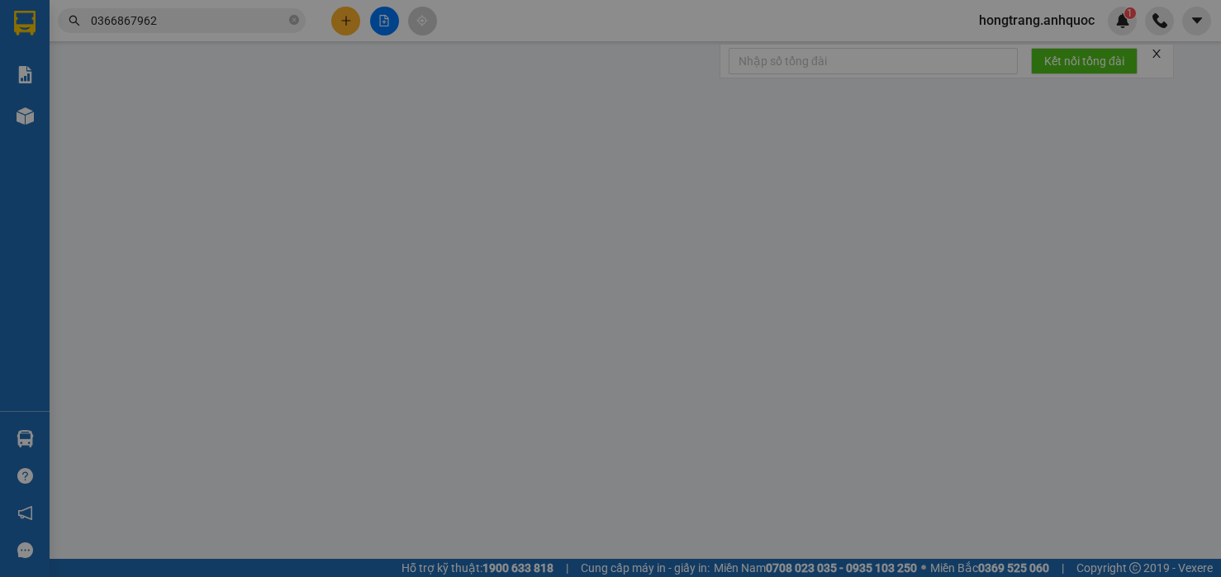
type input "0934335768"
type input "ANH TRIỂN"
type input "0936210957"
type input "CHÚ QUANG"
type input "VPBR"
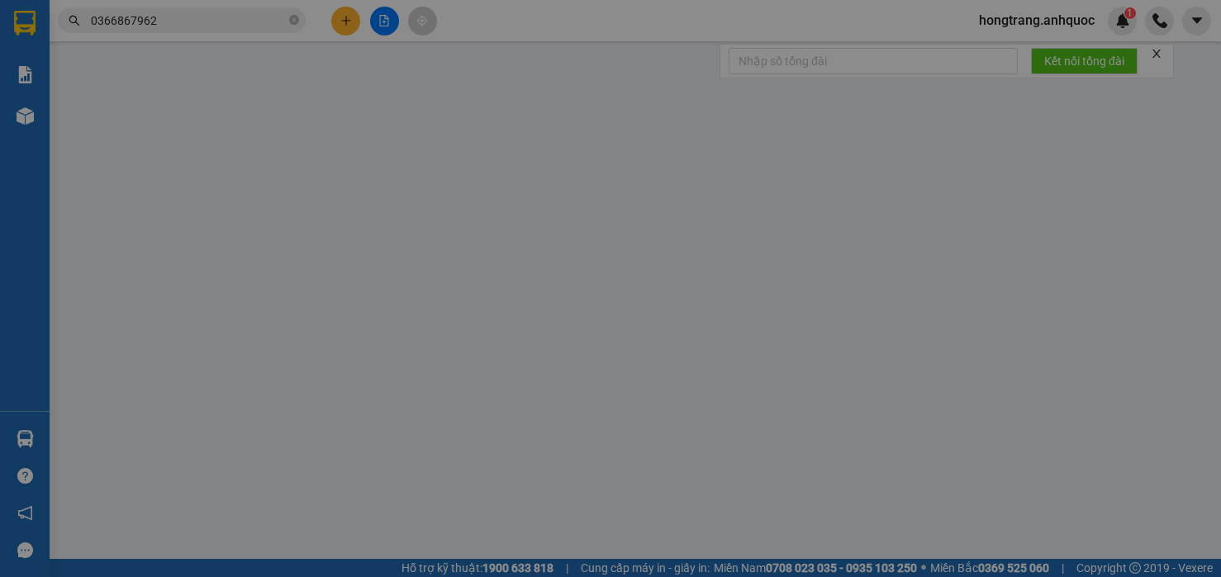
type input "40.000"
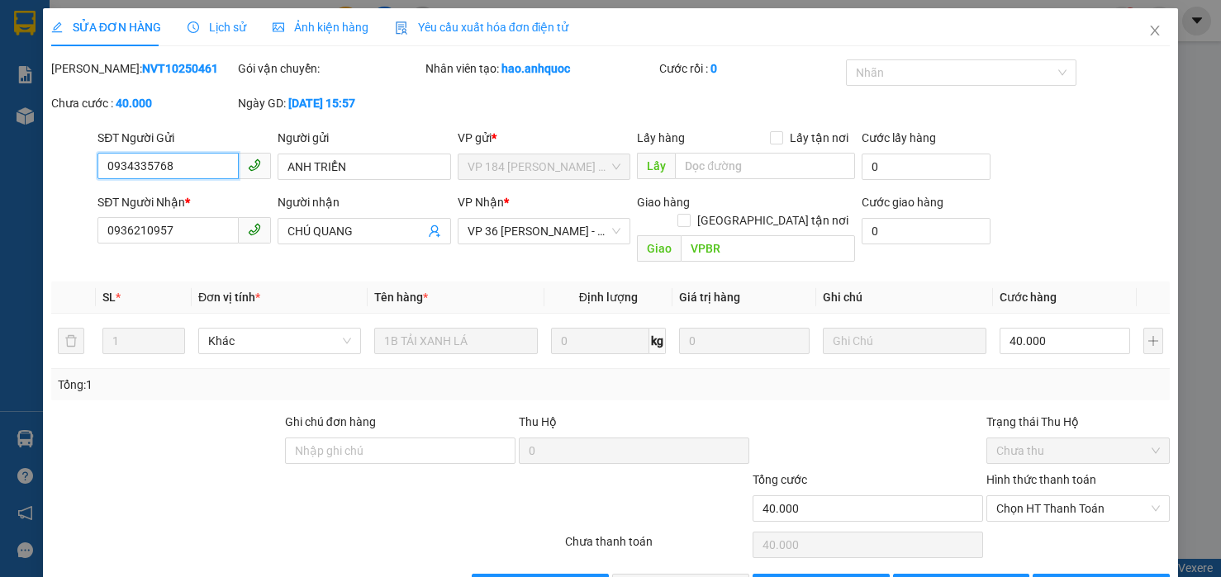
scroll to position [37, 0]
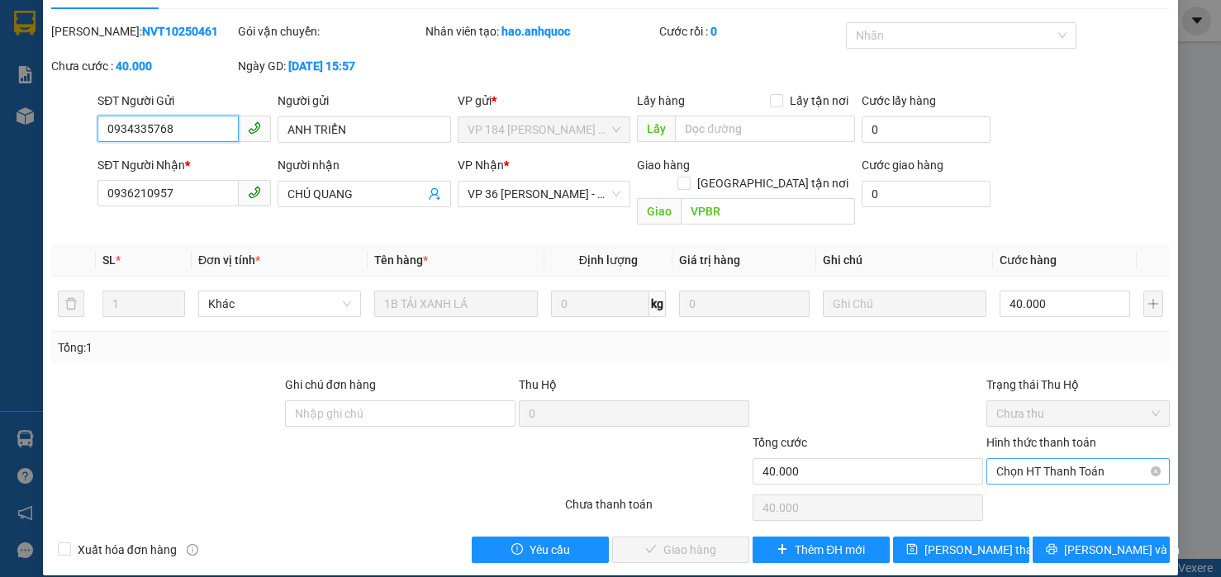
click at [1031, 459] on span "Chọn HT Thanh Toán" at bounding box center [1078, 471] width 164 height 25
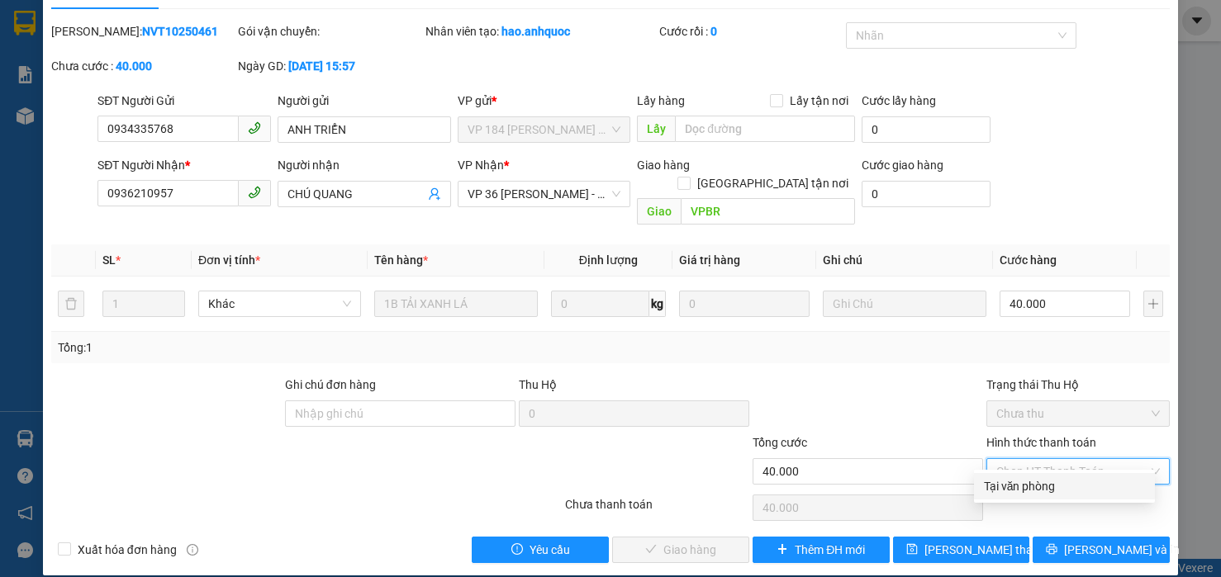
click at [1016, 486] on div "Tại văn phòng" at bounding box center [1064, 486] width 161 height 18
type input "0"
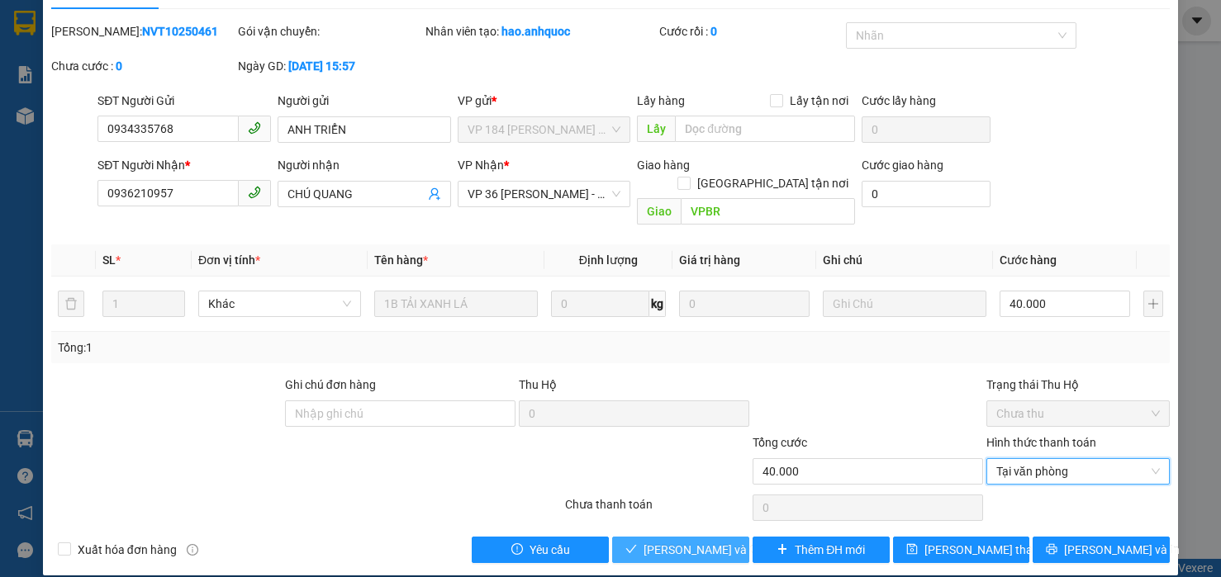
click at [692, 541] on span "[PERSON_NAME] và Giao hàng" at bounding box center [722, 550] width 159 height 18
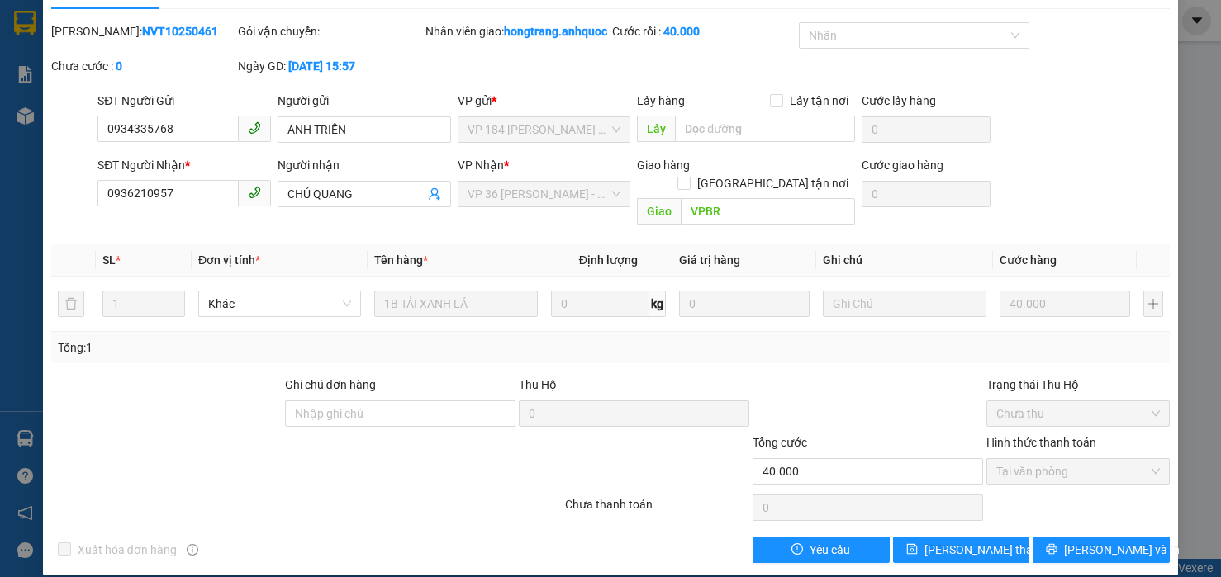
click at [33, 344] on div "SỬA ĐƠN HÀNG Lịch sử Ảnh kiện hàng Yêu cầu xuất hóa đơn điện tử Total Paid Fee …" at bounding box center [610, 288] width 1221 height 577
click at [175, 92] on div "Chưa cước : 0" at bounding box center [143, 74] width 187 height 35
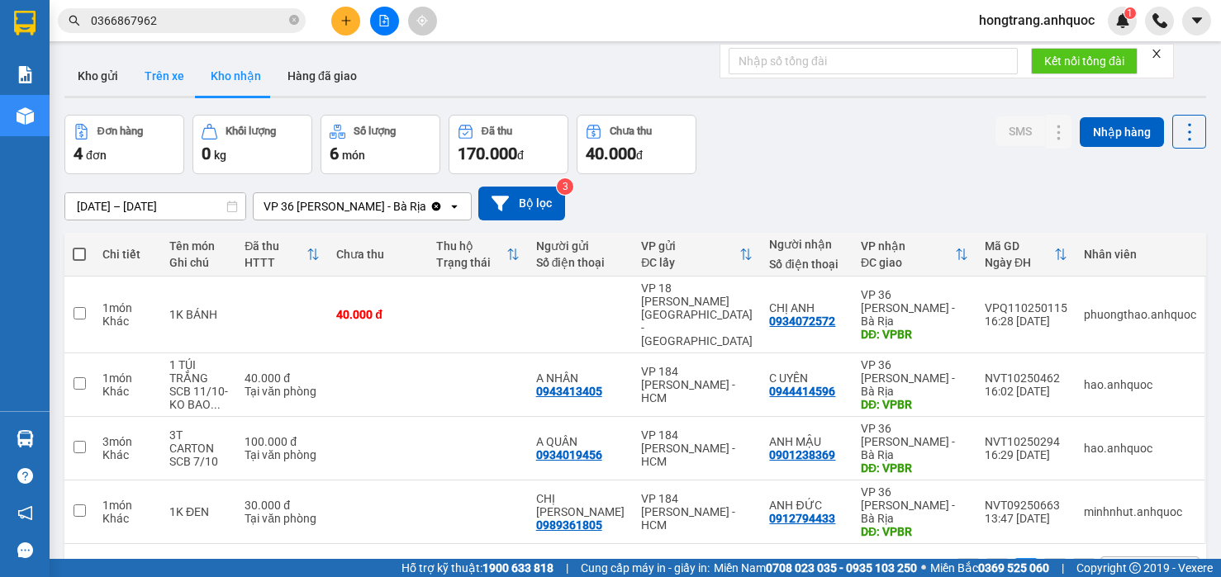
click at [171, 82] on button "Trên xe" at bounding box center [164, 76] width 66 height 40
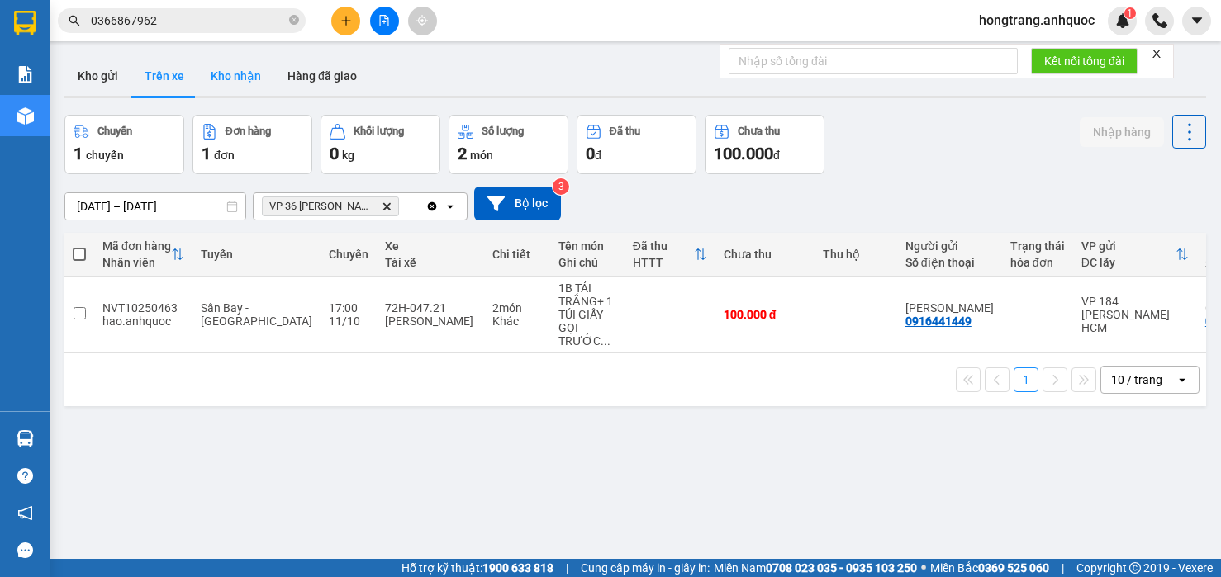
click at [226, 74] on button "Kho nhận" at bounding box center [235, 76] width 77 height 40
type input "[DATE] – [DATE]"
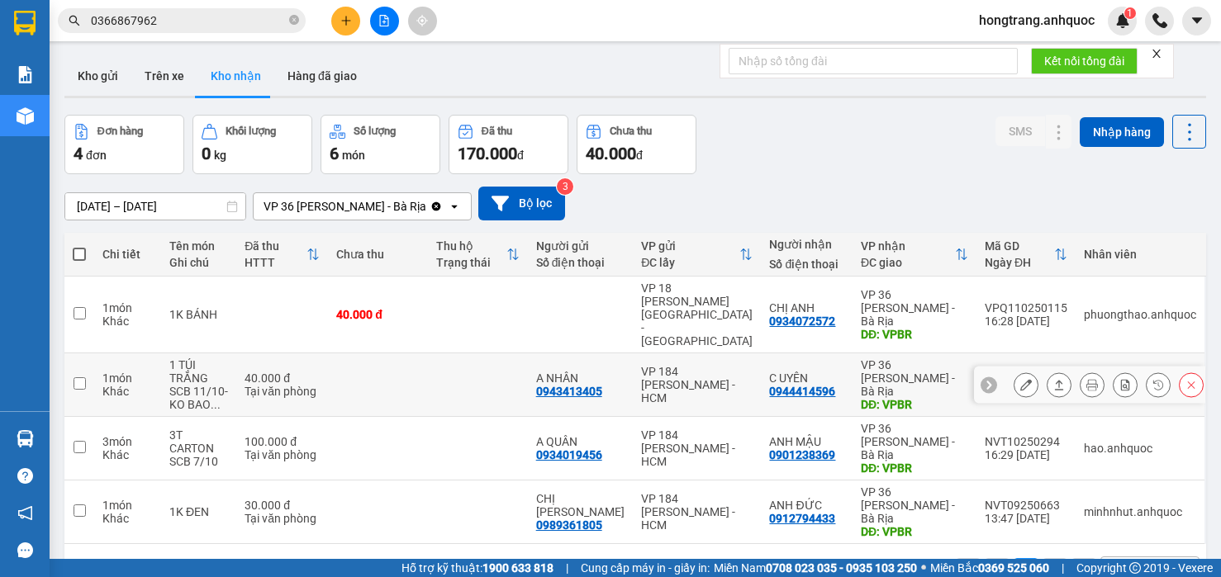
click at [1016, 371] on button at bounding box center [1025, 385] width 23 height 29
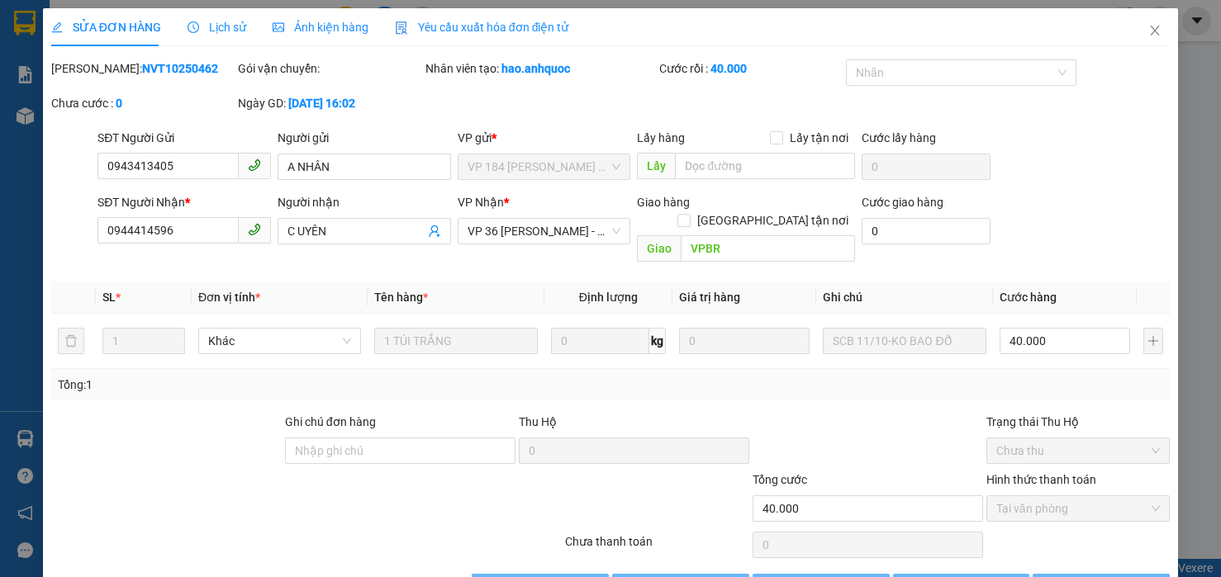
type input "0943413405"
type input "A NHÂN"
type input "0944414596"
type input "C UYÊN"
type input "VPBR"
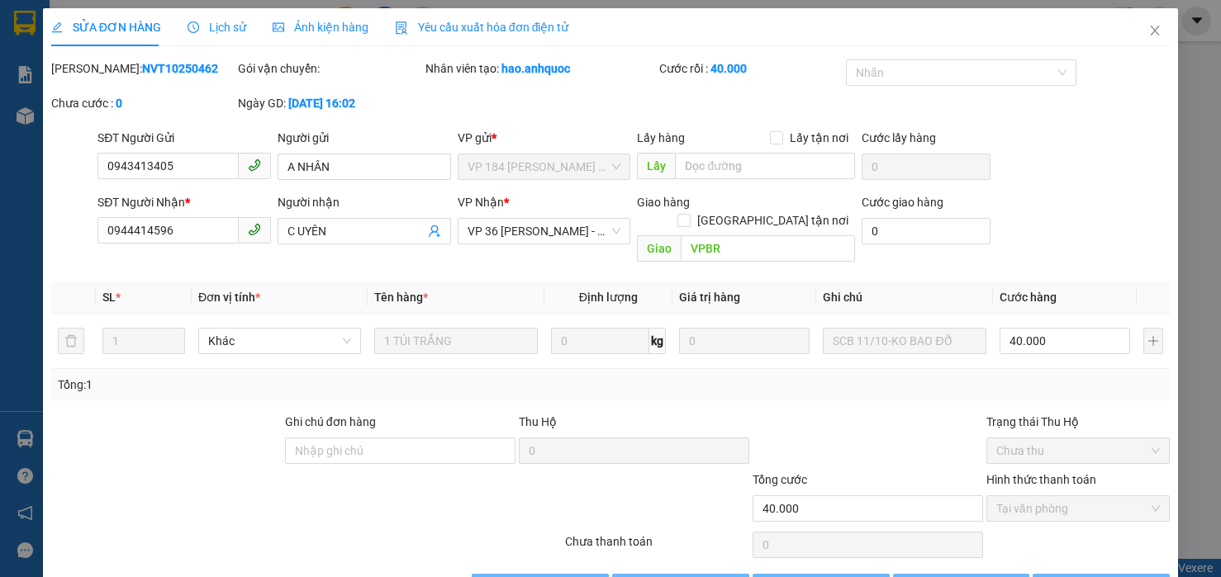
type input "40.000"
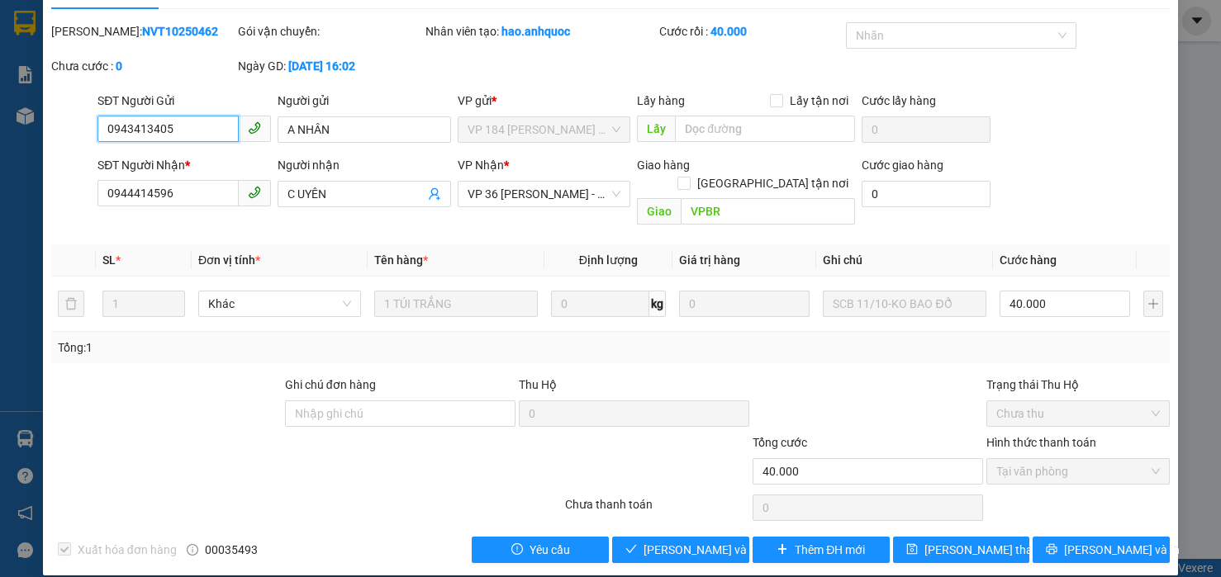
checkbox input "true"
click at [84, 193] on div at bounding box center [73, 194] width 47 height 76
click at [679, 541] on span "[PERSON_NAME] và Giao hàng" at bounding box center [722, 550] width 159 height 18
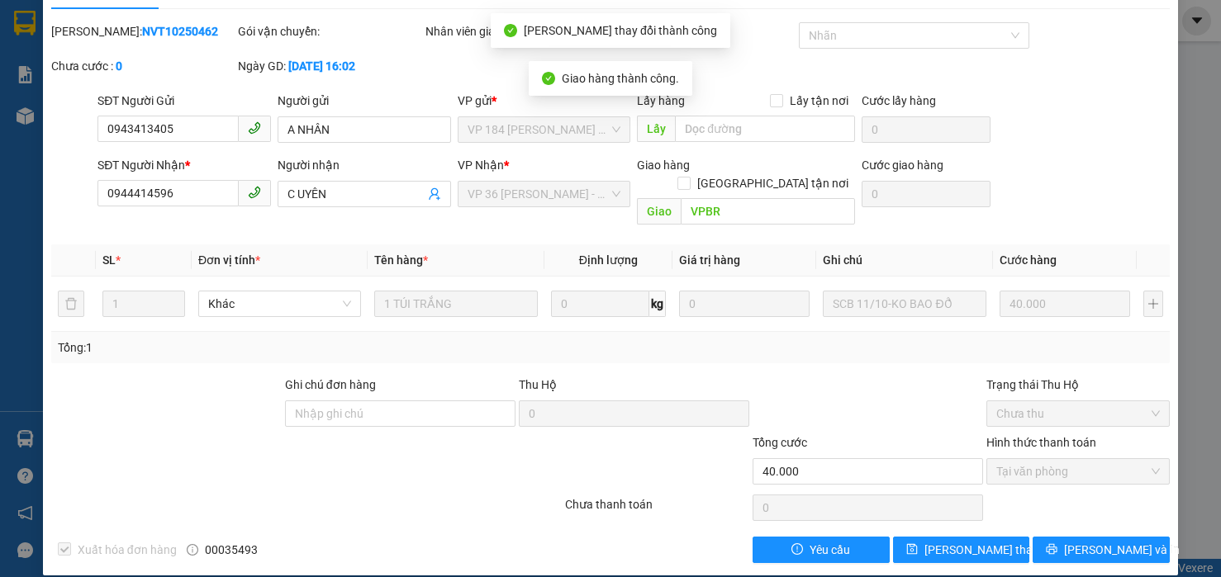
click at [85, 257] on th at bounding box center [73, 260] width 45 height 32
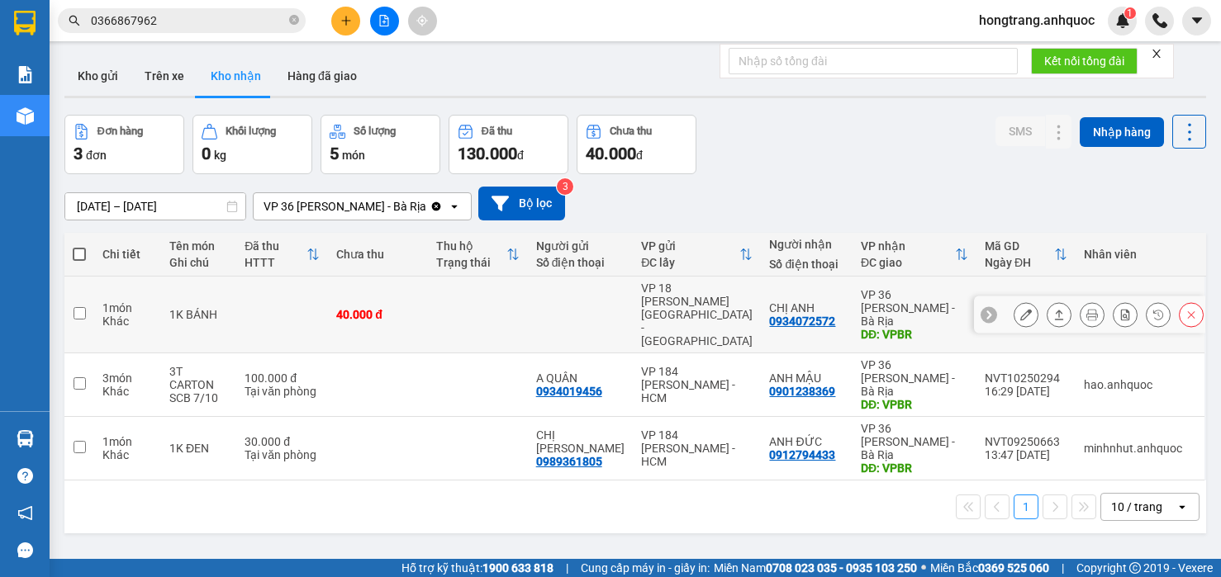
click at [1020, 309] on icon at bounding box center [1026, 315] width 12 height 12
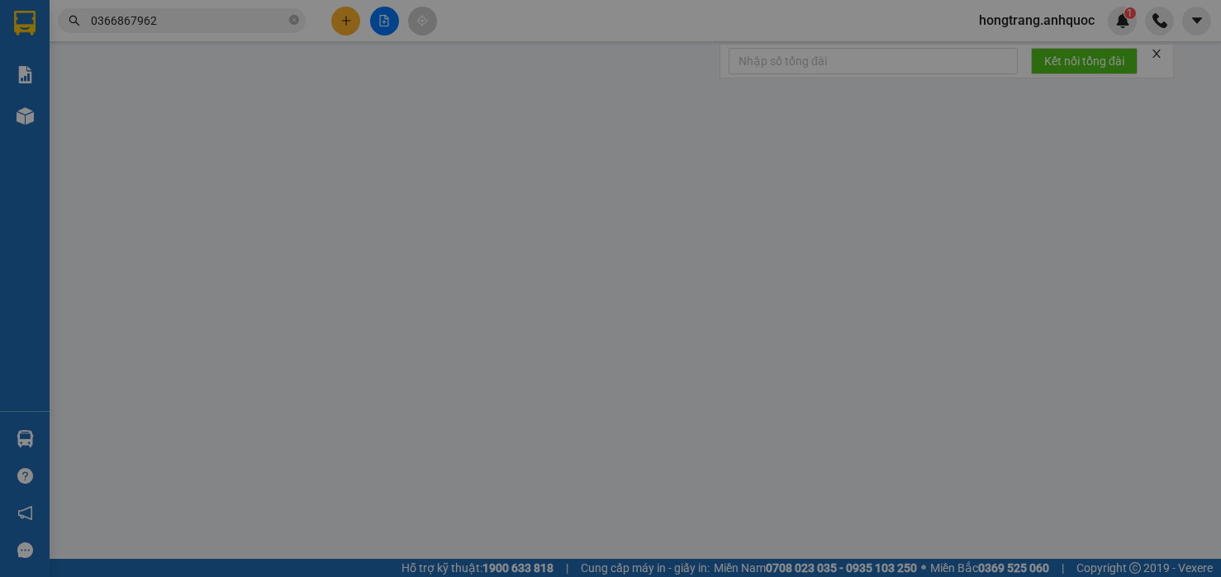
type input "0934072572"
type input "CHỊ ANH"
type input "VPBR"
type input "40.000"
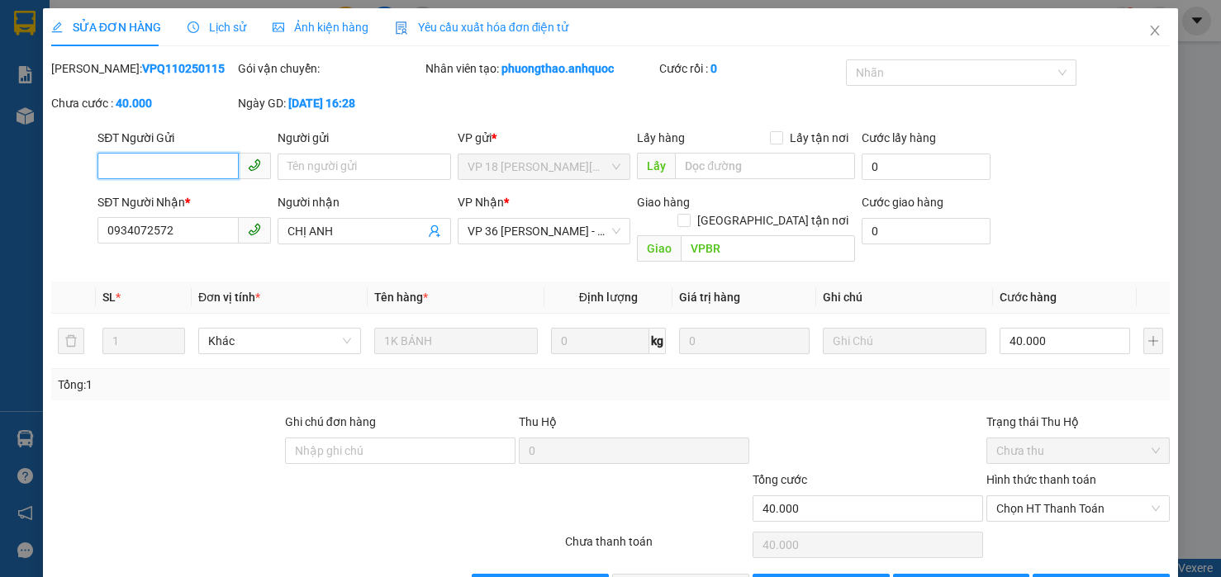
scroll to position [37, 0]
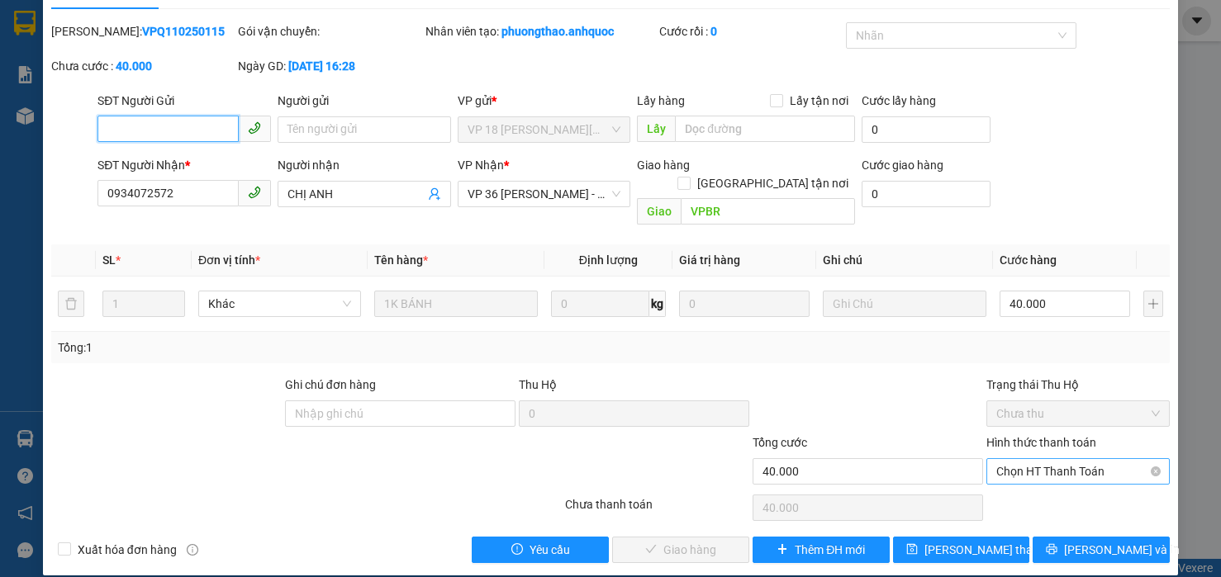
click at [1014, 459] on span "Chọn HT Thanh Toán" at bounding box center [1078, 471] width 164 height 25
click at [1003, 479] on div "Tại văn phòng" at bounding box center [1064, 486] width 161 height 18
type input "0"
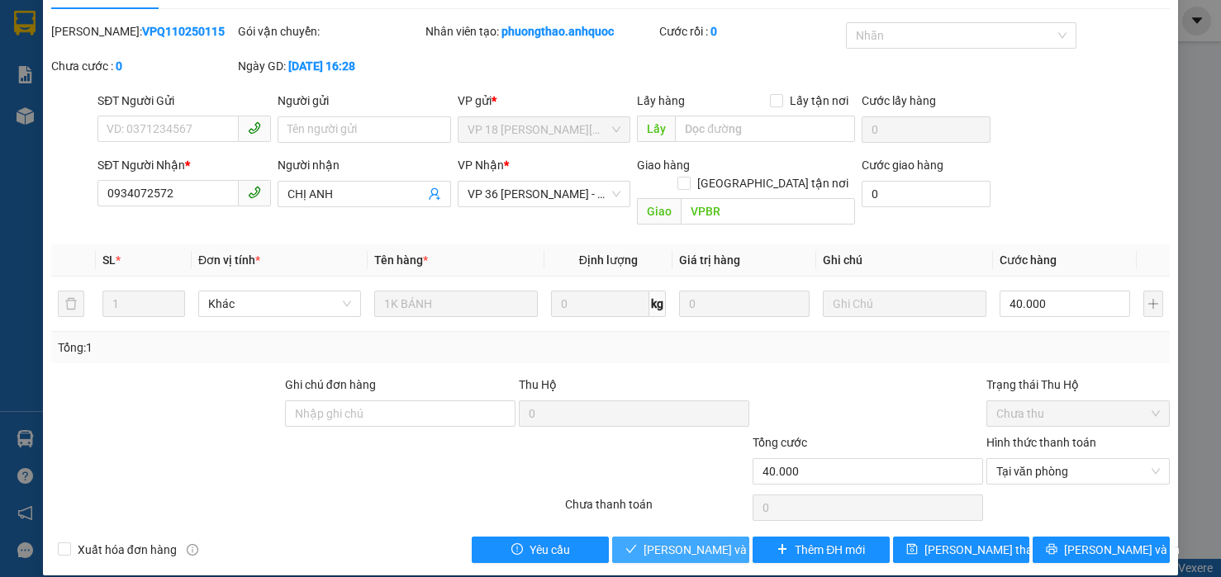
click at [689, 541] on span "[PERSON_NAME] và Giao hàng" at bounding box center [722, 550] width 159 height 18
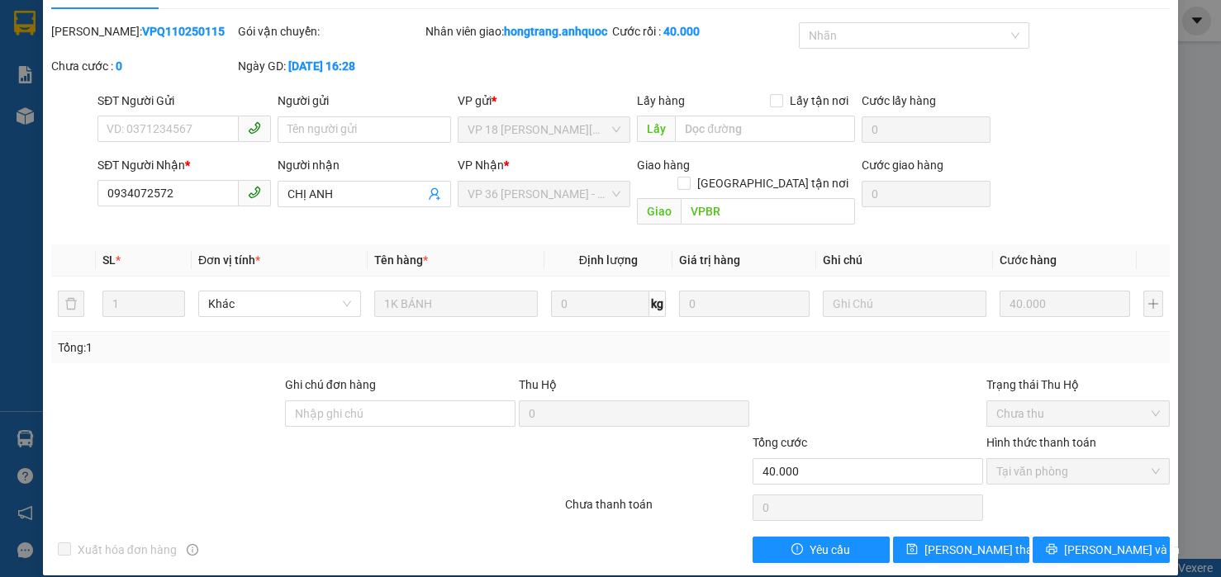
click at [472, 110] on div "VP gửi *" at bounding box center [544, 101] width 173 height 18
